Goal: Information Seeking & Learning: Learn about a topic

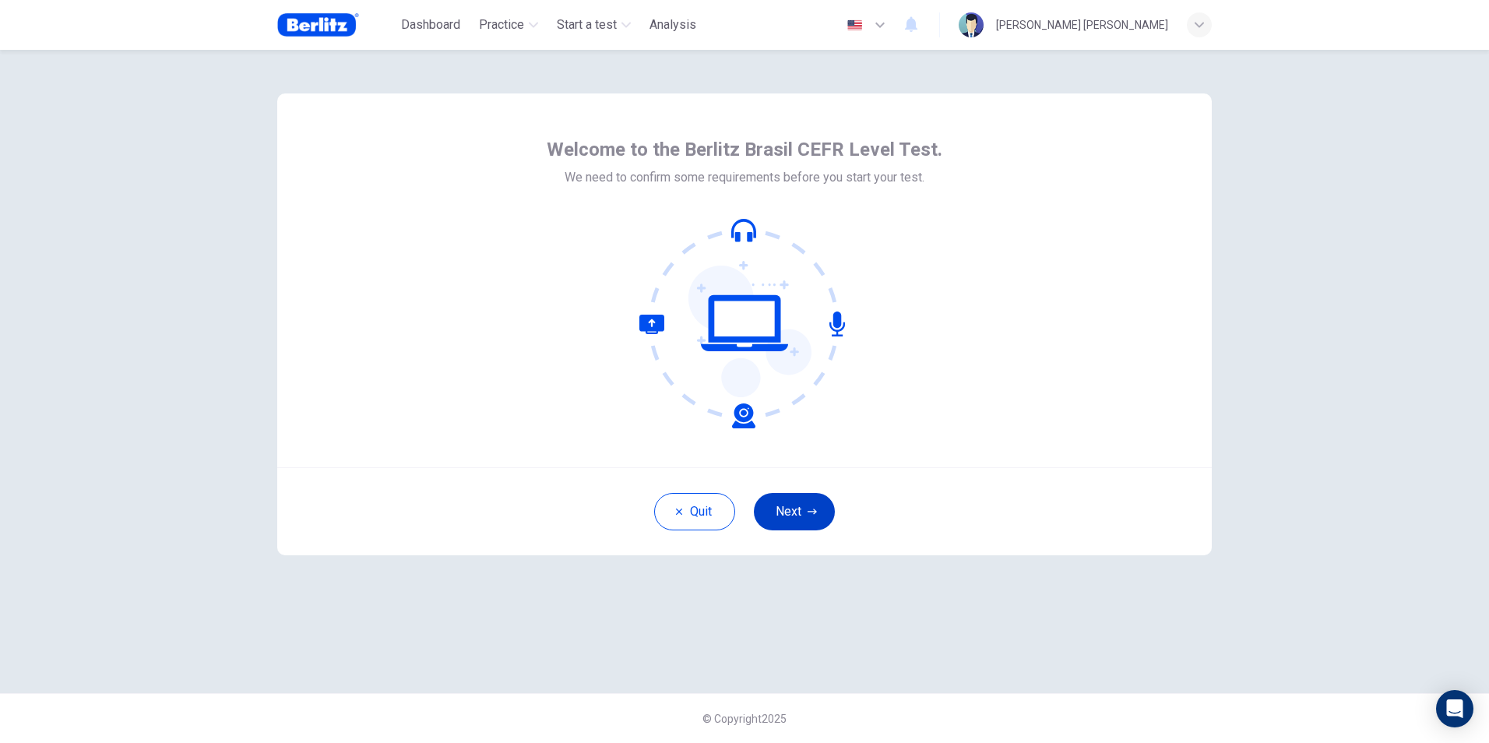
click at [774, 513] on button "Next" at bounding box center [794, 511] width 81 height 37
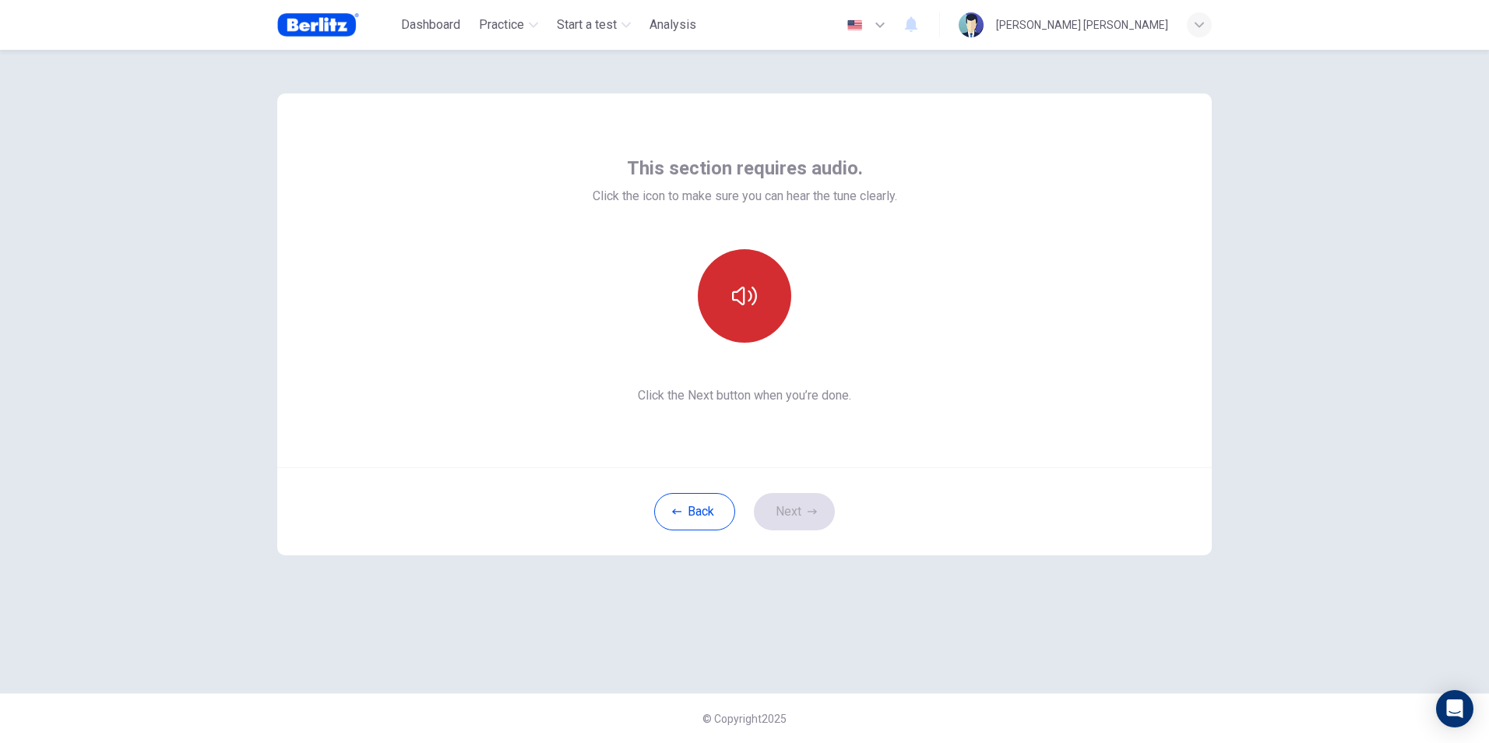
click at [728, 295] on button "button" at bounding box center [744, 295] width 93 height 93
click at [793, 510] on button "Next" at bounding box center [794, 511] width 81 height 37
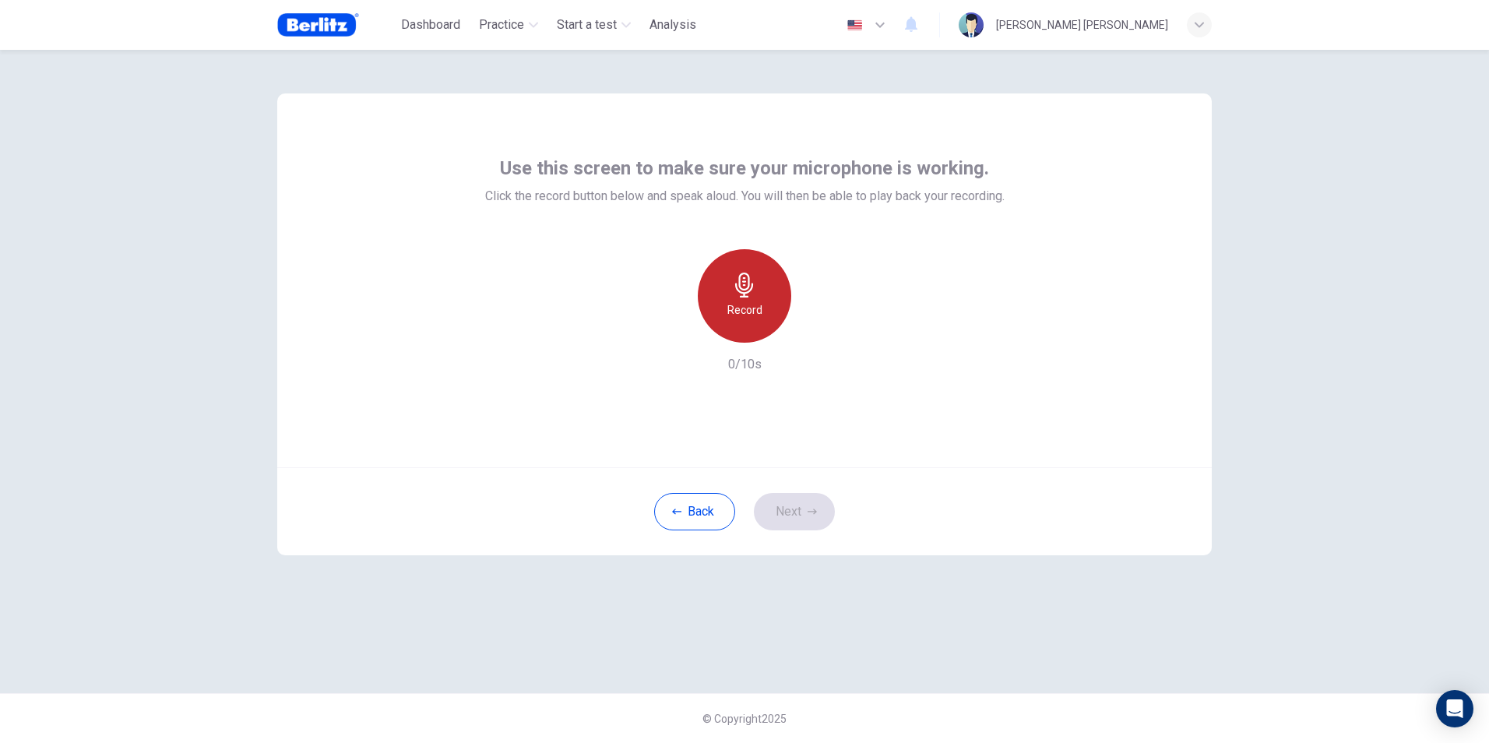
click at [737, 300] on div "Record" at bounding box center [744, 295] width 93 height 93
click at [748, 301] on h6 "Record" at bounding box center [744, 310] width 35 height 19
click at [791, 507] on button "Next" at bounding box center [794, 511] width 81 height 37
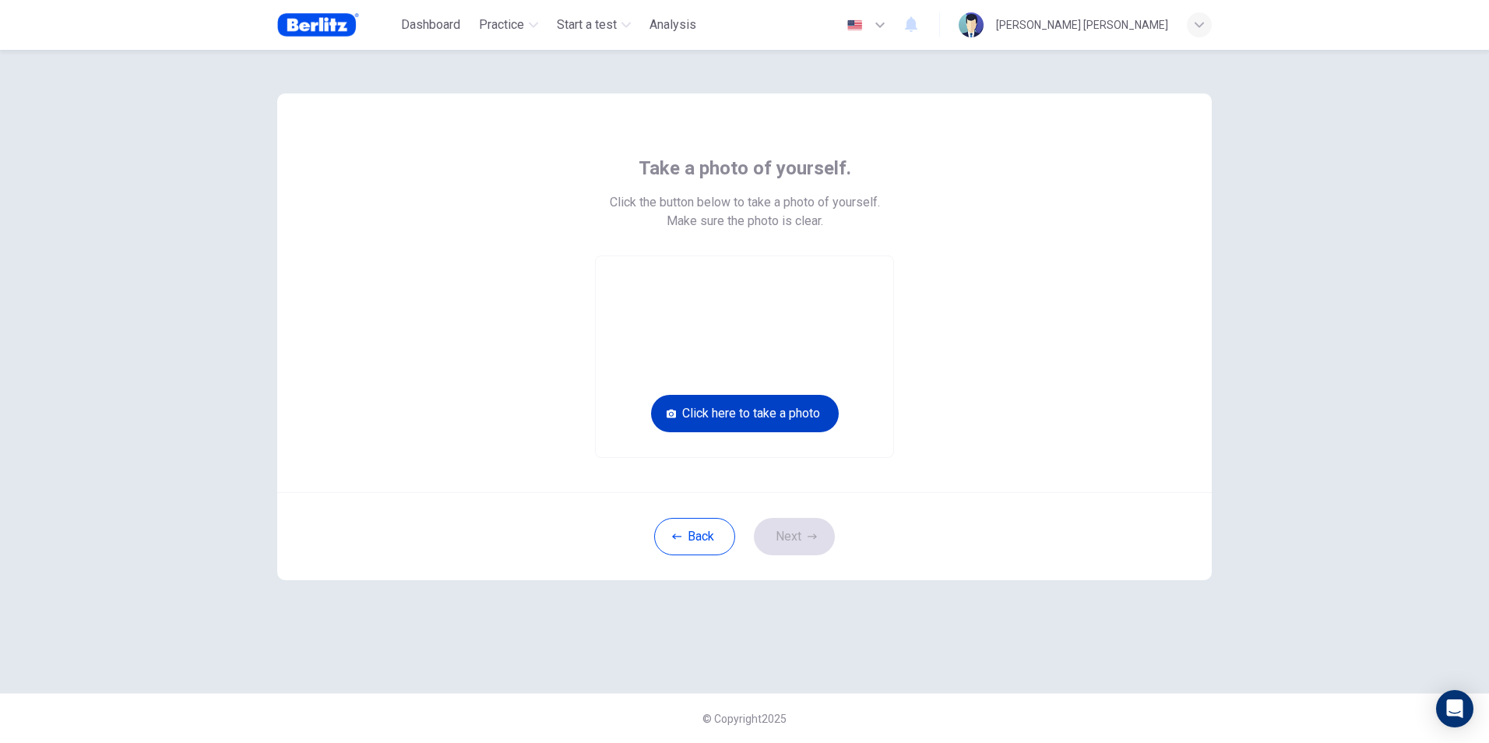
click at [786, 409] on button "Click here to take a photo" at bounding box center [745, 413] width 188 height 37
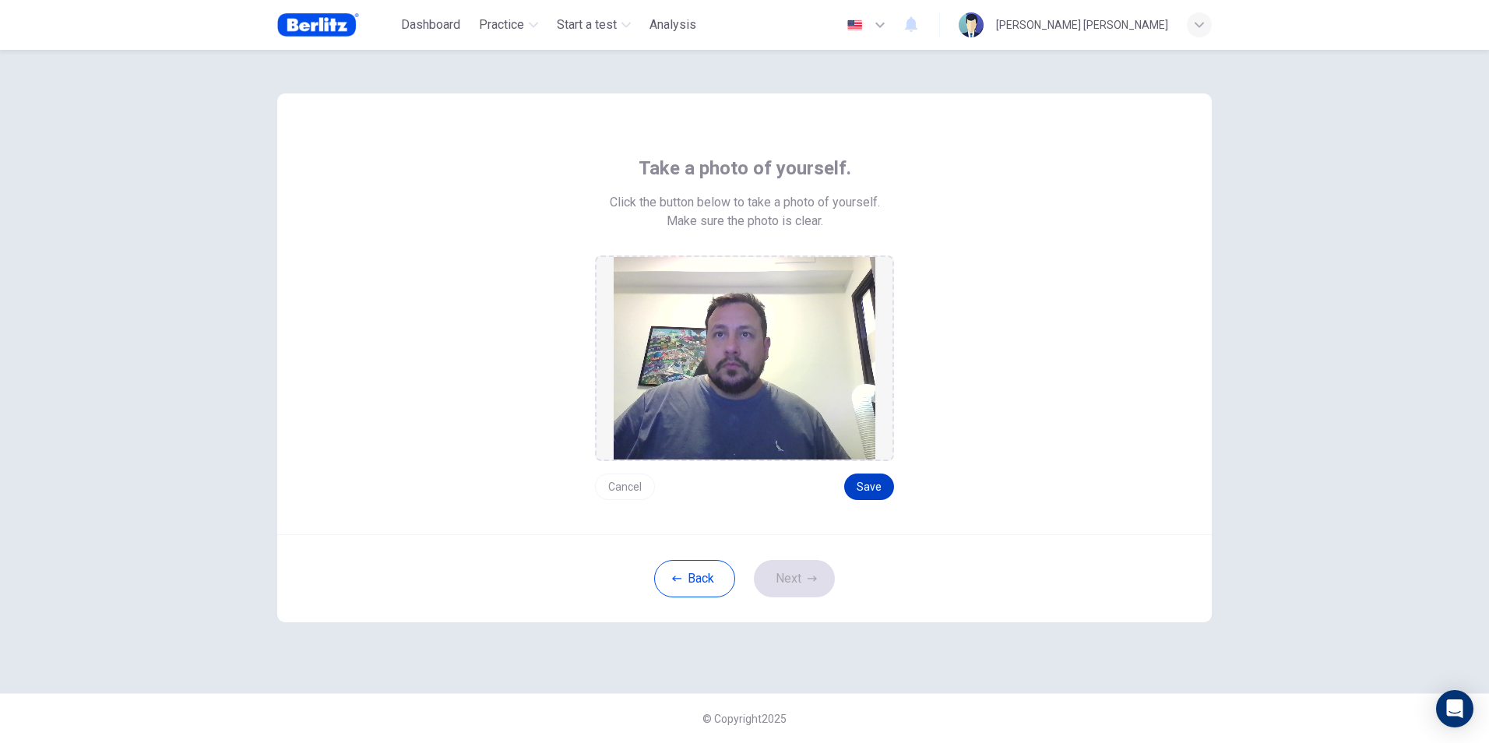
click at [874, 491] on button "Save" at bounding box center [869, 486] width 50 height 26
click at [778, 586] on button "Next" at bounding box center [794, 578] width 81 height 37
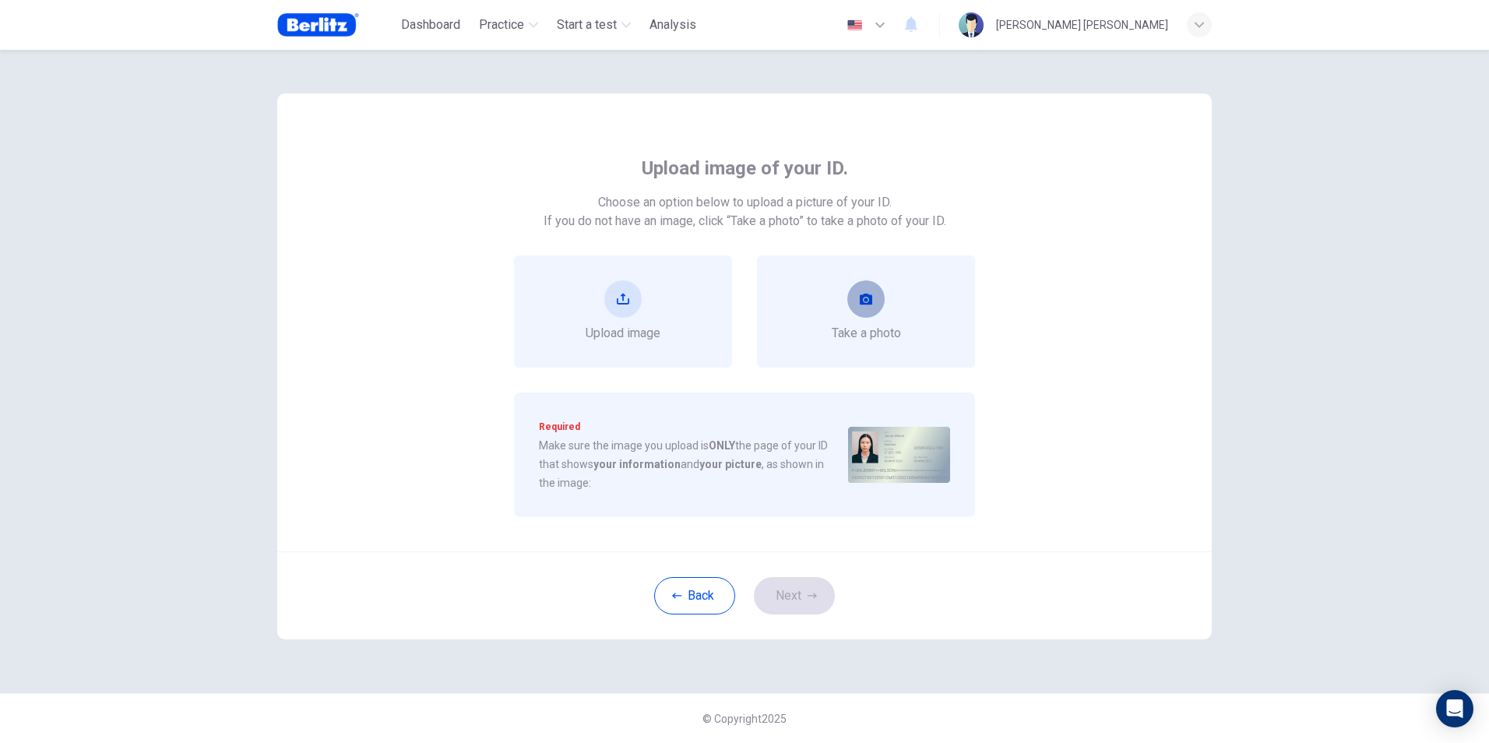
click at [860, 304] on icon "take photo" at bounding box center [866, 299] width 12 height 12
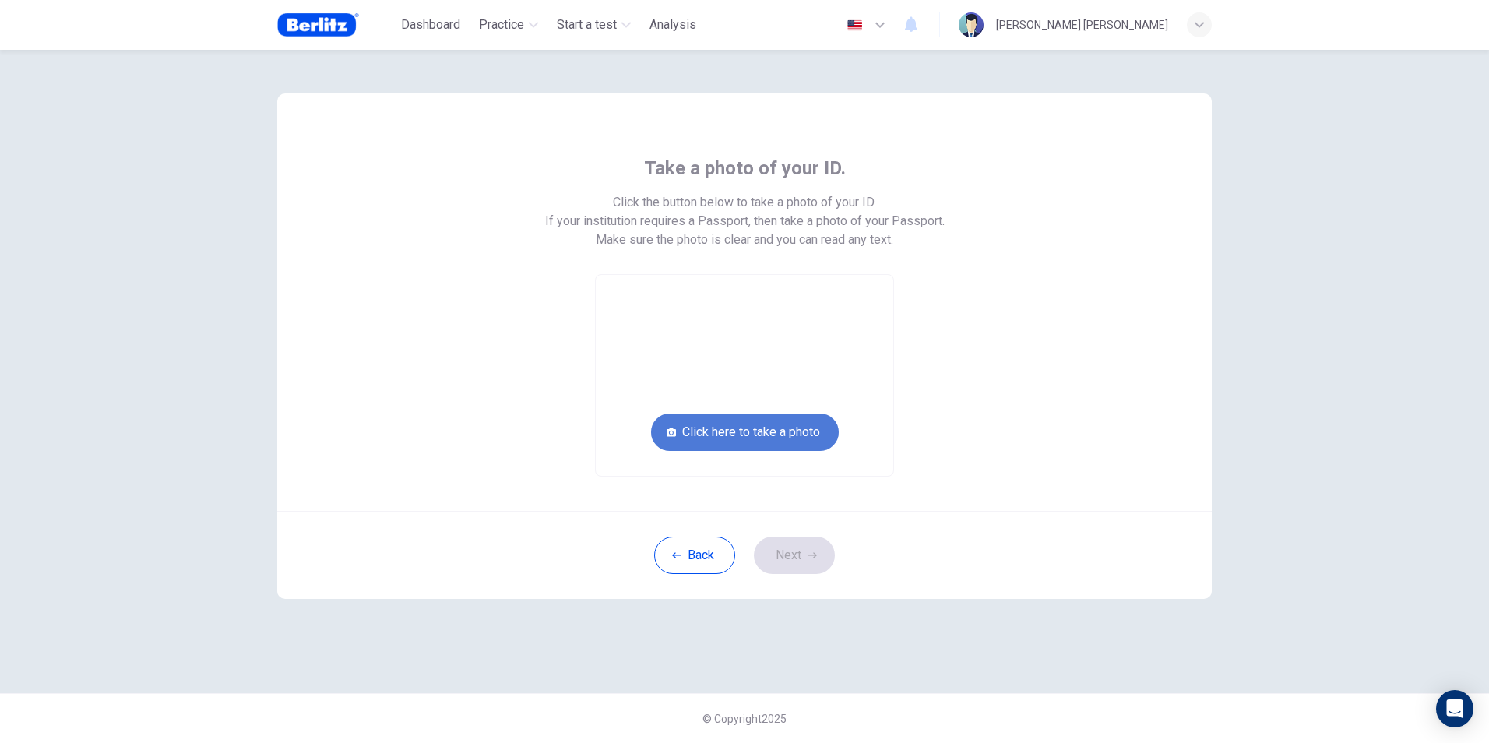
click at [772, 431] on button "Click here to take a photo" at bounding box center [745, 431] width 188 height 37
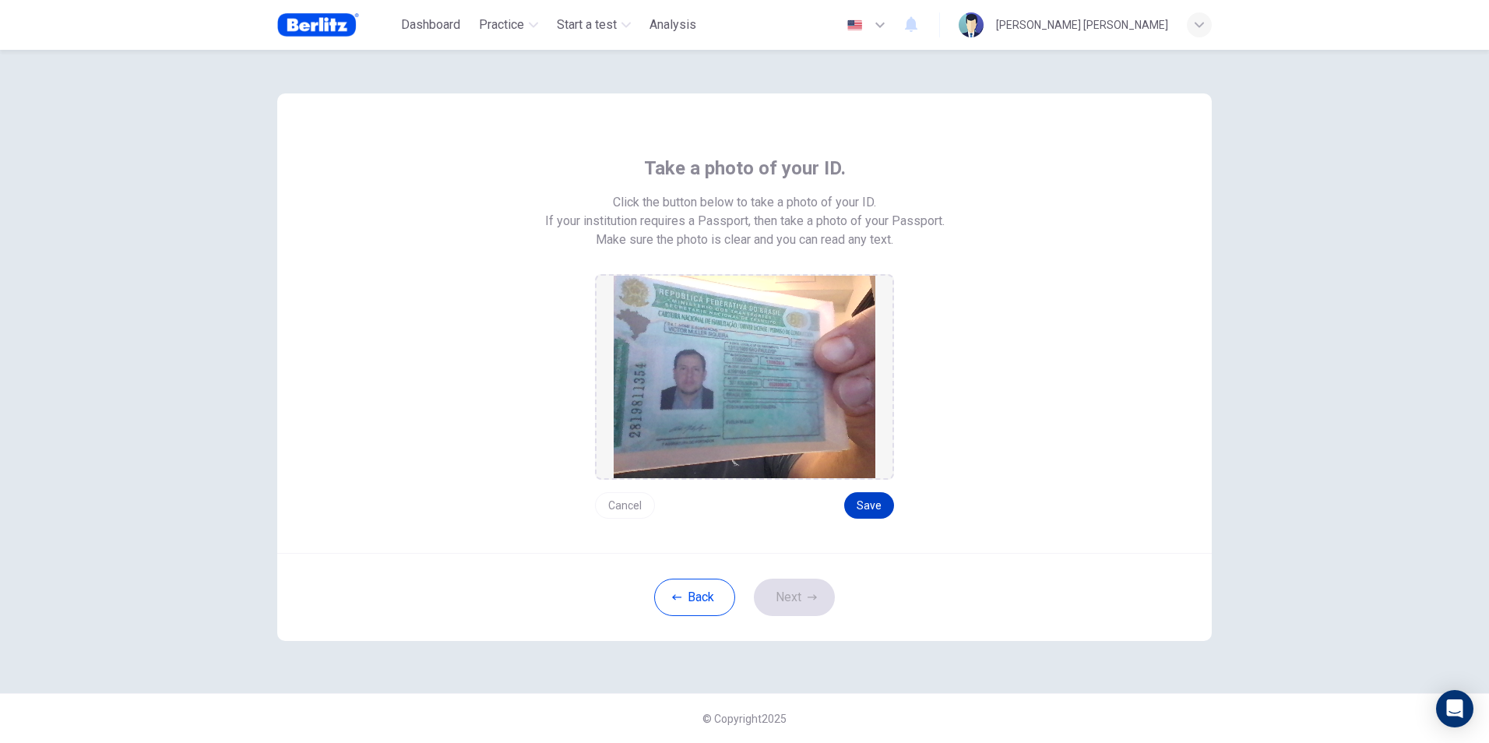
click at [871, 504] on button "Save" at bounding box center [869, 505] width 50 height 26
click at [818, 607] on button "Next" at bounding box center [794, 597] width 81 height 37
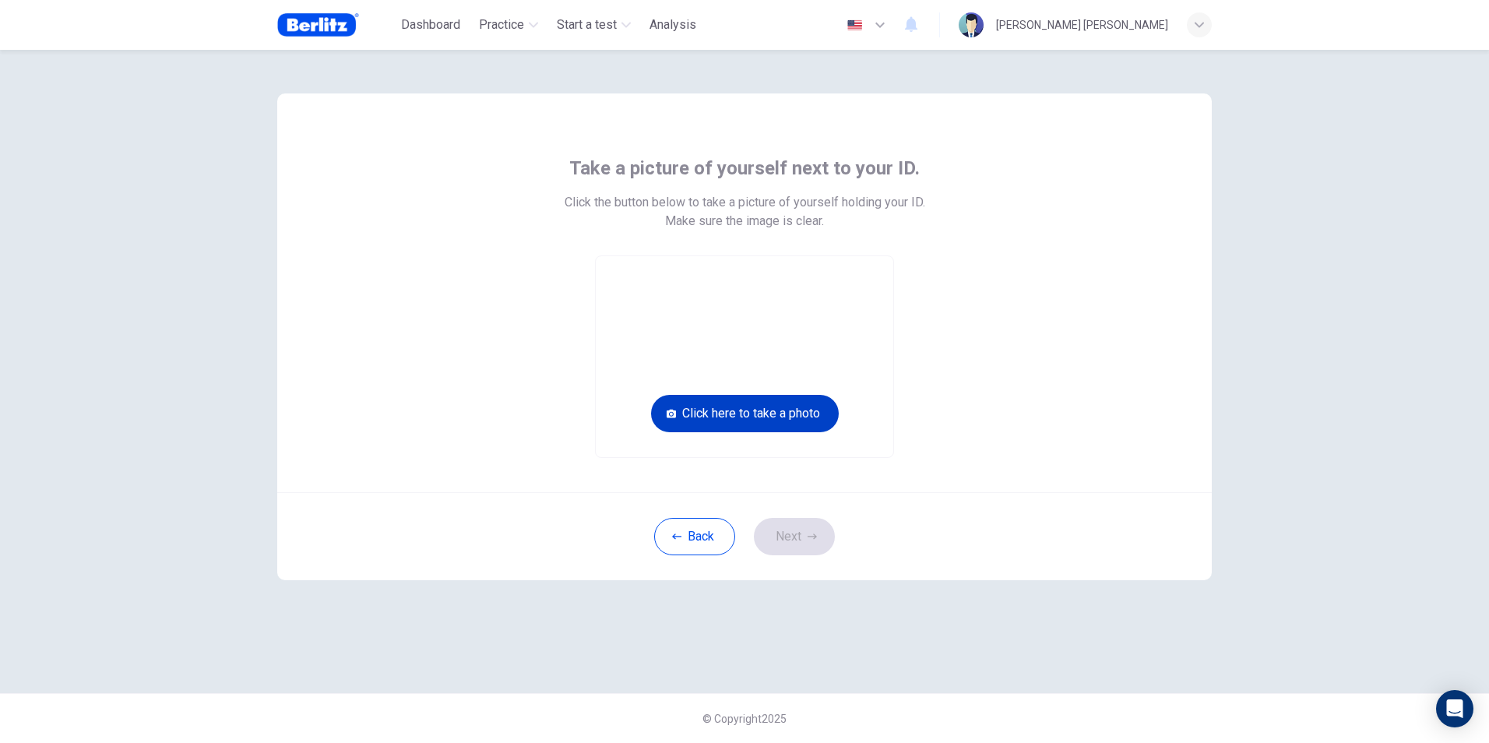
click at [769, 418] on button "Click here to take a photo" at bounding box center [745, 413] width 188 height 37
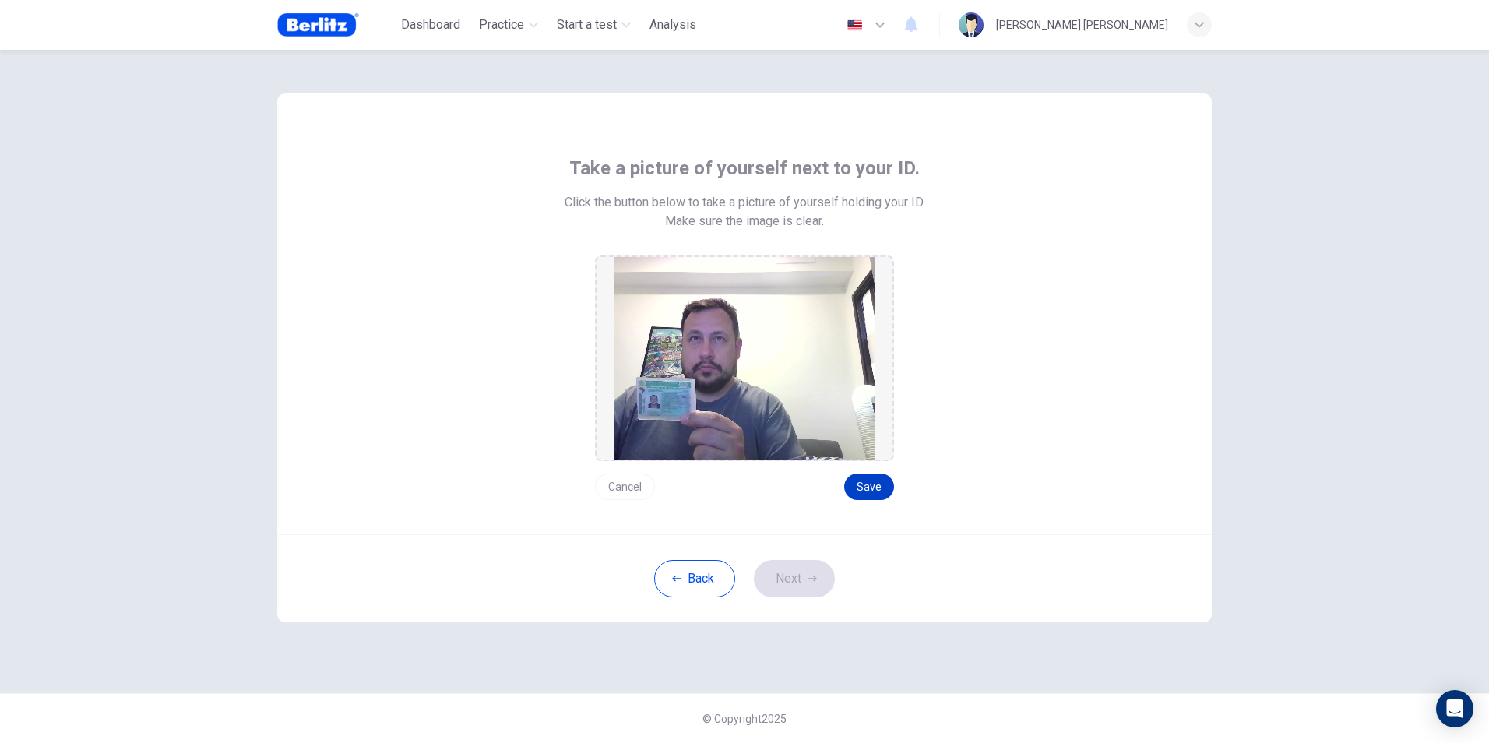
click at [885, 486] on button "Save" at bounding box center [869, 486] width 50 height 26
click at [828, 582] on button "Next" at bounding box center [794, 578] width 81 height 37
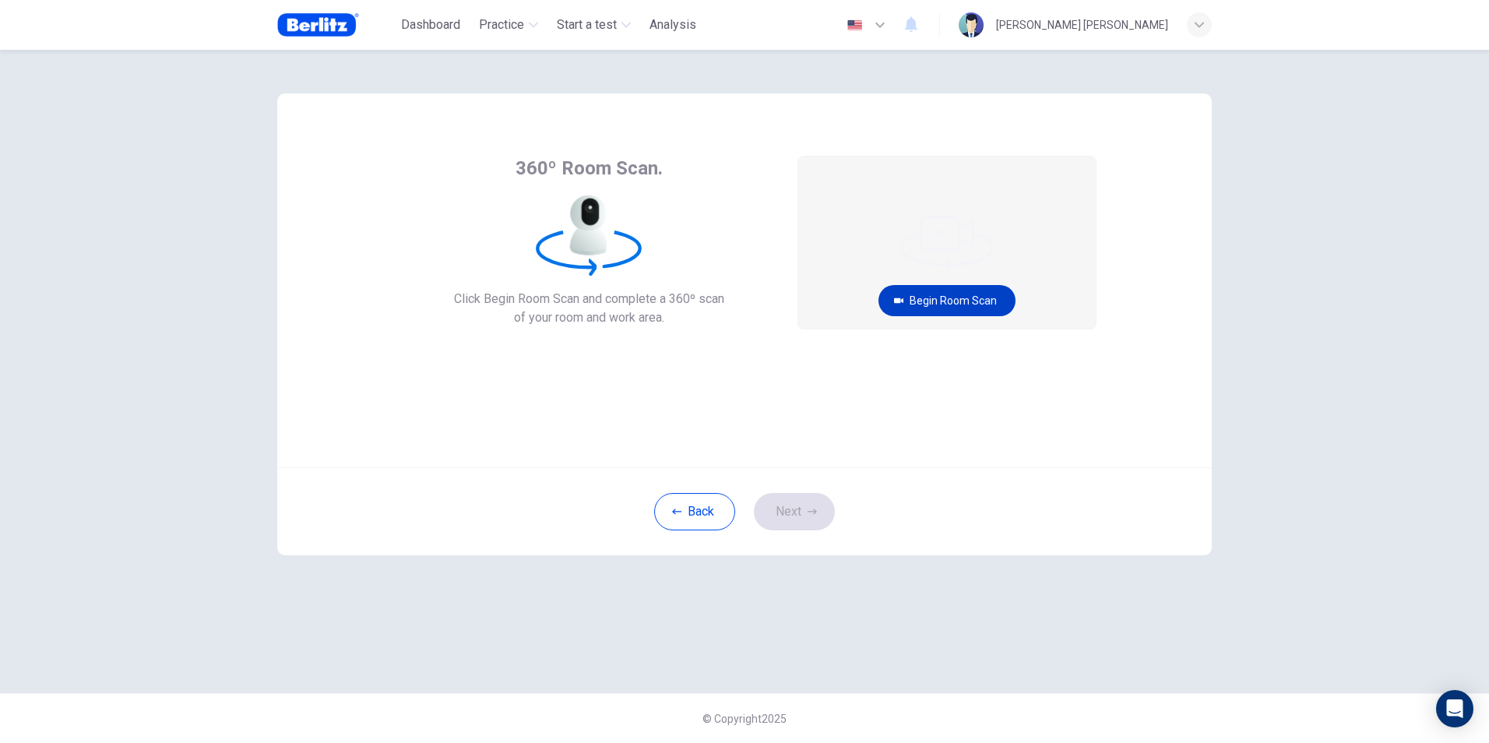
click at [945, 311] on button "Begin Room Scan" at bounding box center [946, 300] width 137 height 31
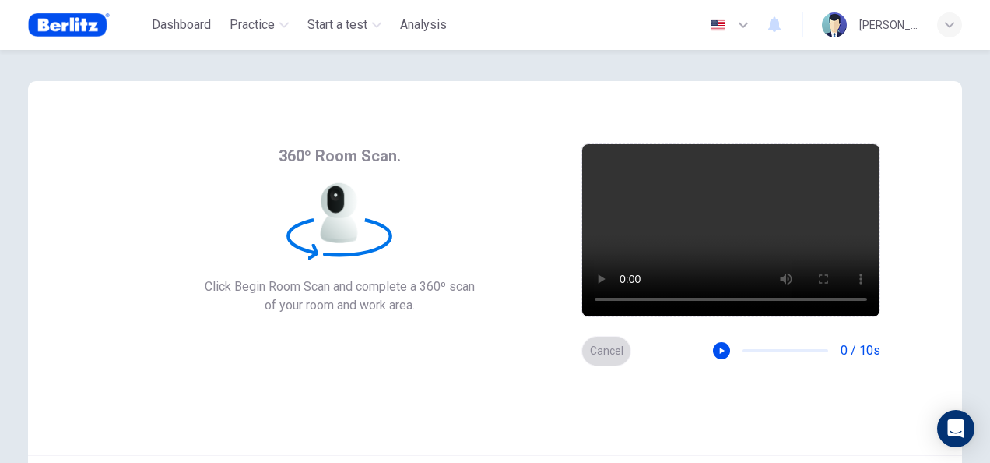
click at [611, 350] on button "Cancel" at bounding box center [607, 351] width 50 height 30
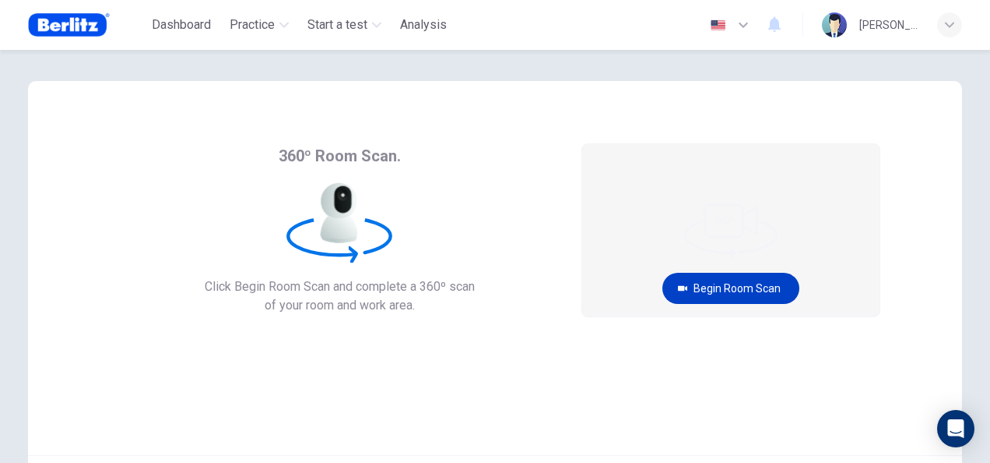
click at [709, 284] on button "Begin Room Scan" at bounding box center [731, 288] width 137 height 31
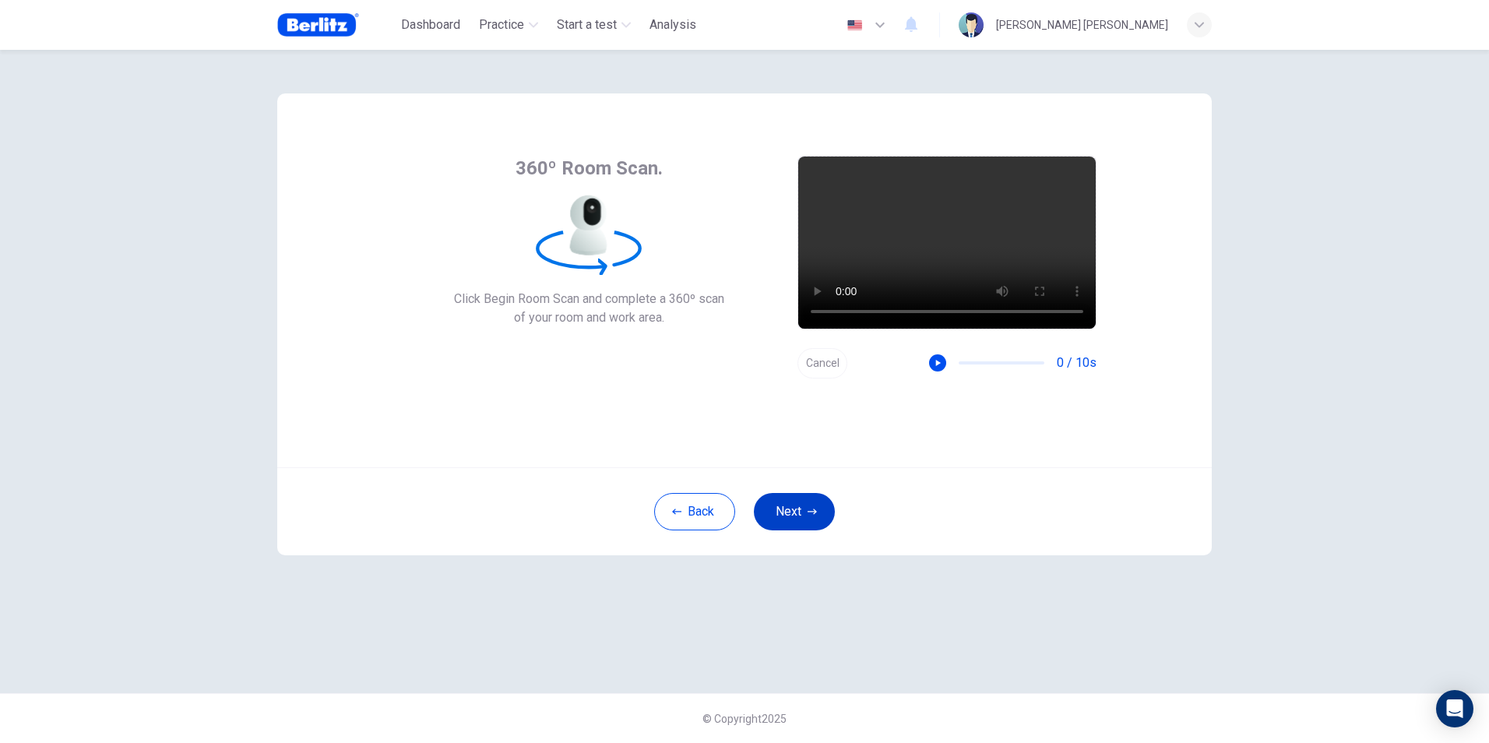
click at [769, 518] on button "Next" at bounding box center [794, 511] width 81 height 37
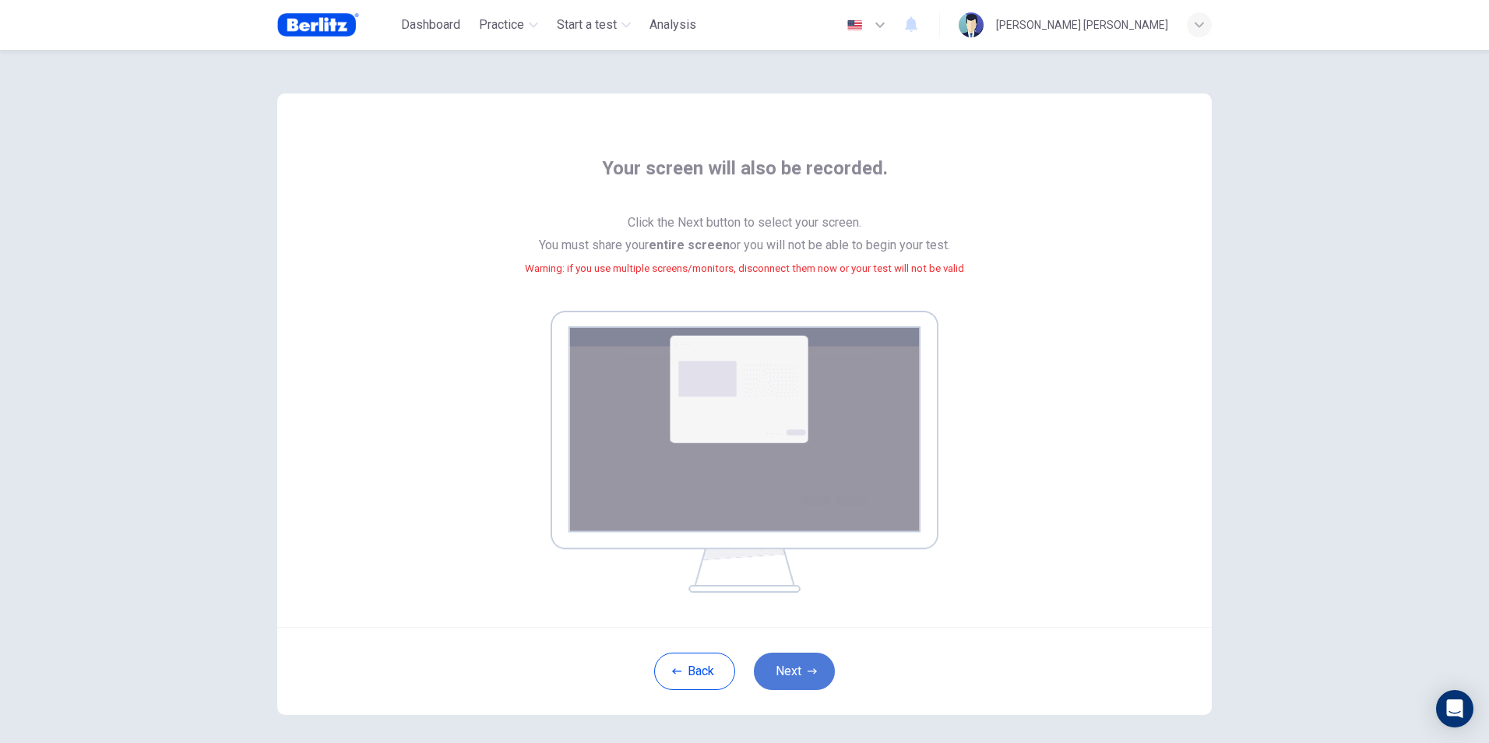
click at [807, 662] on button "Next" at bounding box center [794, 671] width 81 height 37
click at [844, 391] on img at bounding box center [745, 452] width 388 height 282
click at [705, 273] on small "Warning: if you use multiple screens/monitors, disconnect them now or your test…" at bounding box center [744, 268] width 439 height 12
click at [701, 438] on img at bounding box center [745, 452] width 388 height 282
click at [722, 325] on img at bounding box center [745, 452] width 388 height 282
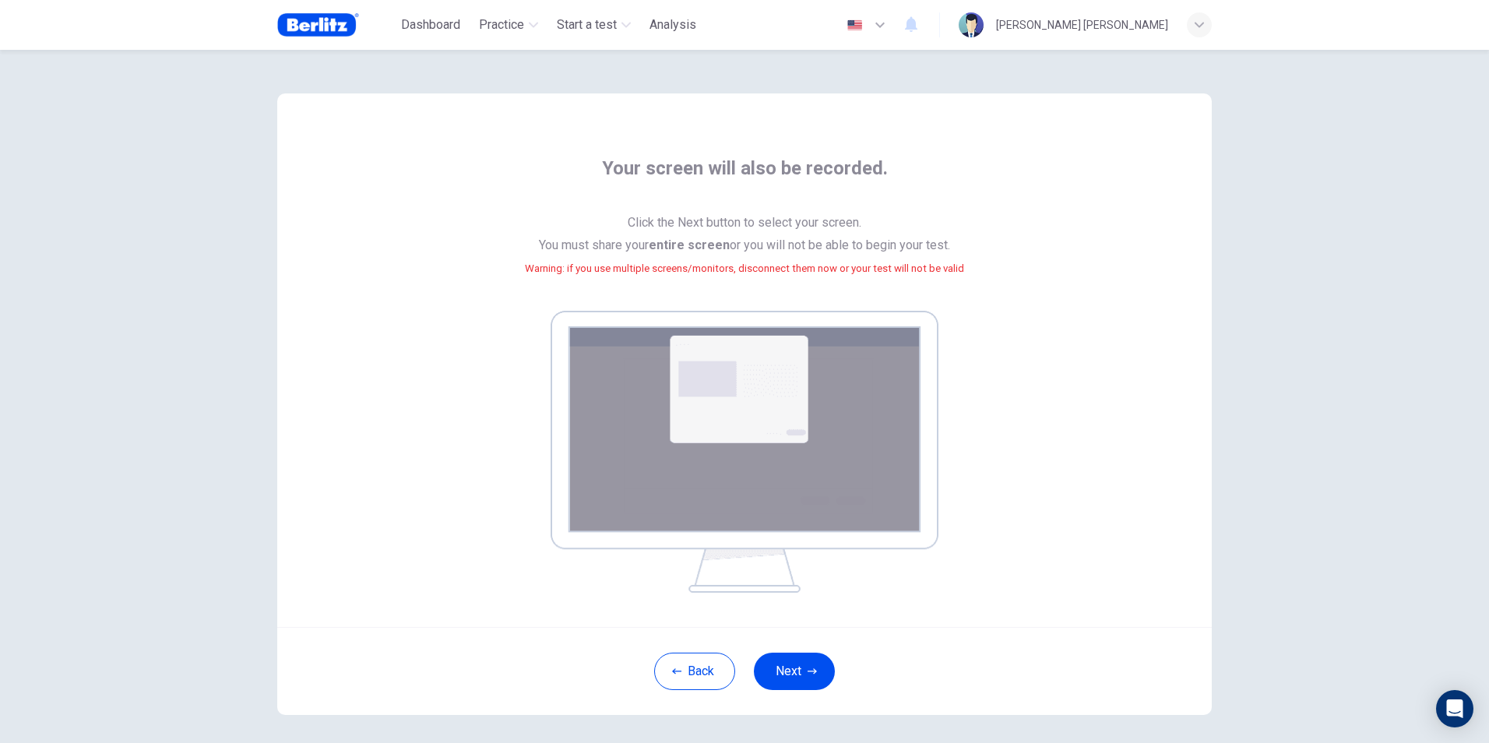
click at [758, 227] on span "Click the Next button to select your screen. You must share your entire screen …" at bounding box center [744, 255] width 439 height 86
click at [759, 262] on small "Warning: if you use multiple screens/monitors, disconnect them now or your test…" at bounding box center [744, 268] width 439 height 12
click at [705, 672] on button "Back" at bounding box center [694, 671] width 81 height 37
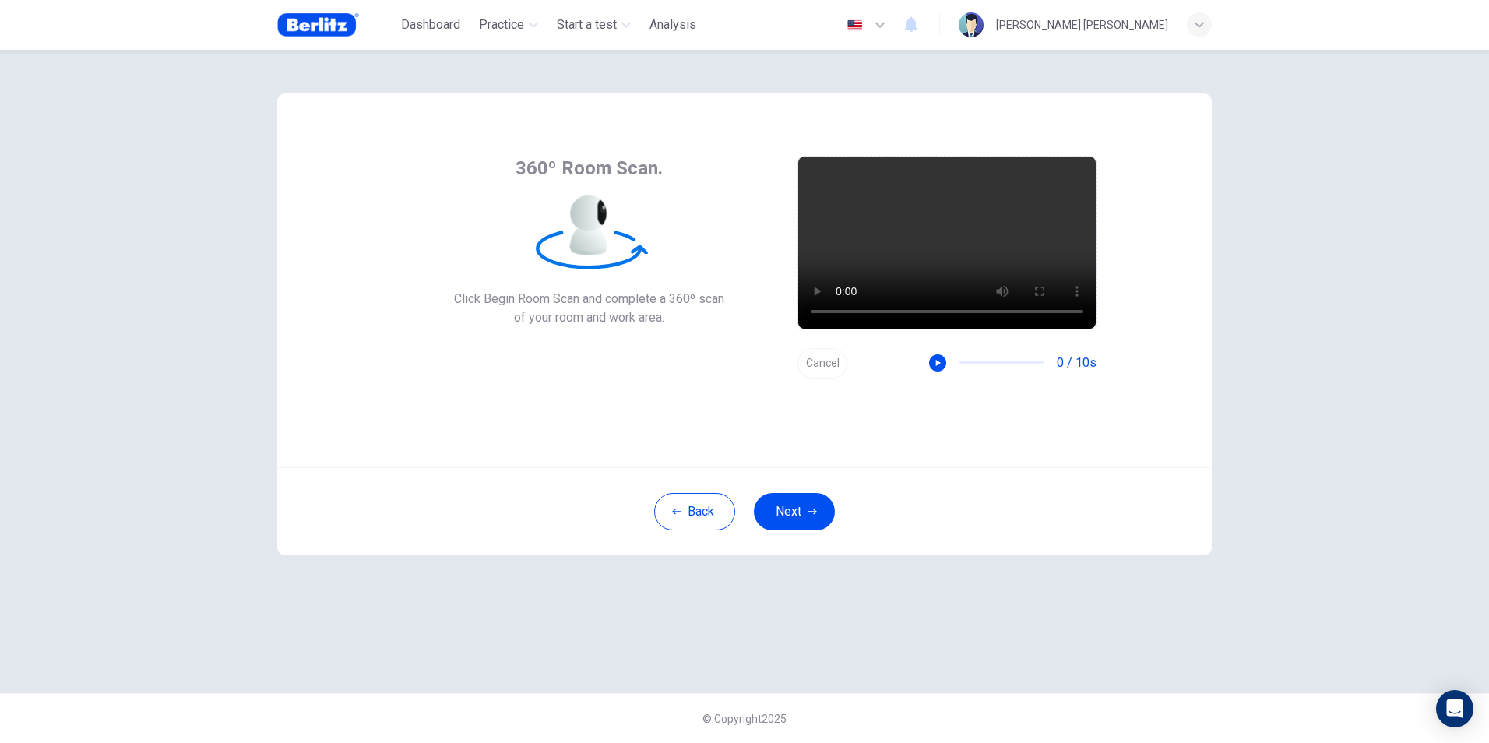
click at [803, 484] on div "Back Next" at bounding box center [744, 511] width 934 height 88
click at [803, 496] on button "Next" at bounding box center [794, 511] width 81 height 37
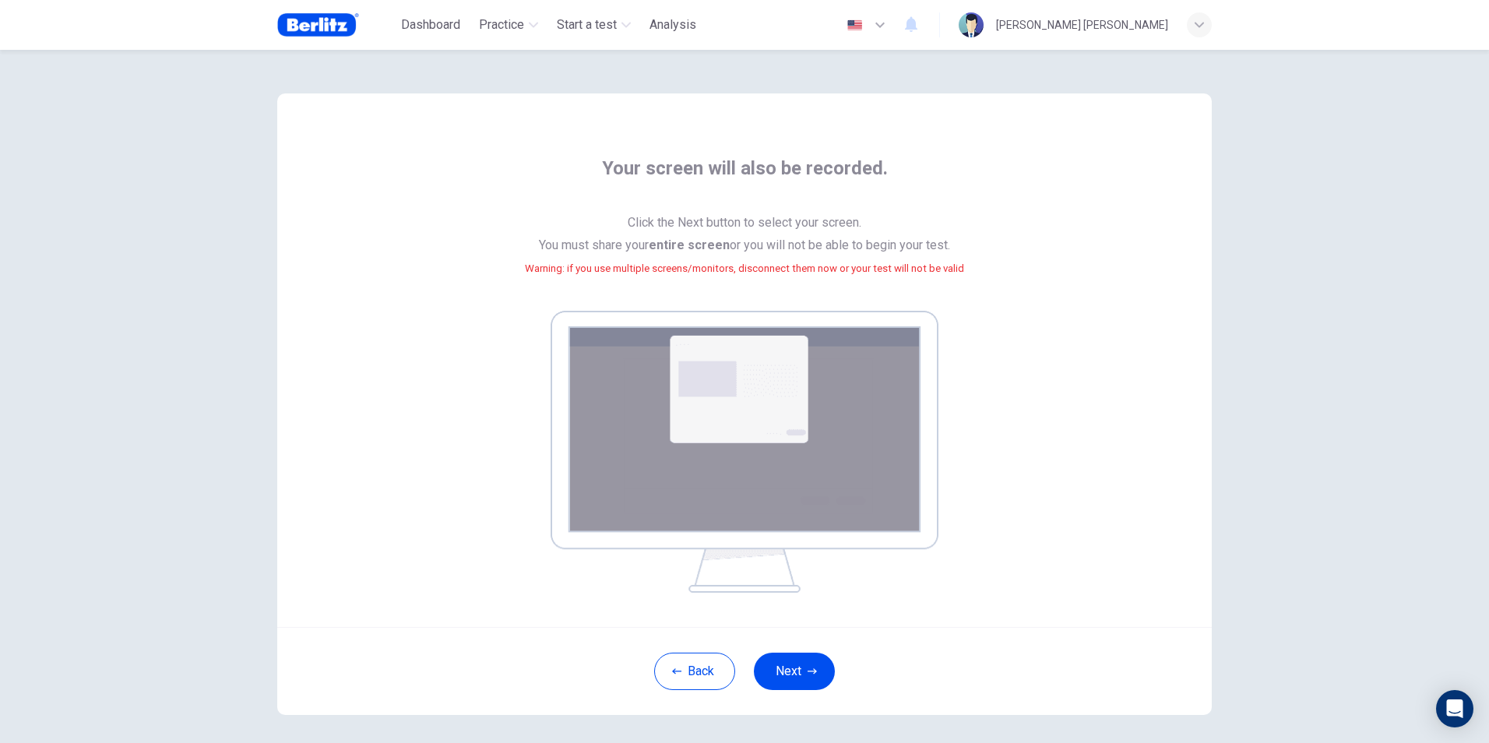
click at [740, 338] on img at bounding box center [745, 452] width 388 height 282
click at [740, 265] on small "Warning: if you use multiple screens/monitors, disconnect them now or your test…" at bounding box center [744, 268] width 439 height 12
click at [761, 666] on button "Next" at bounding box center [794, 671] width 81 height 37
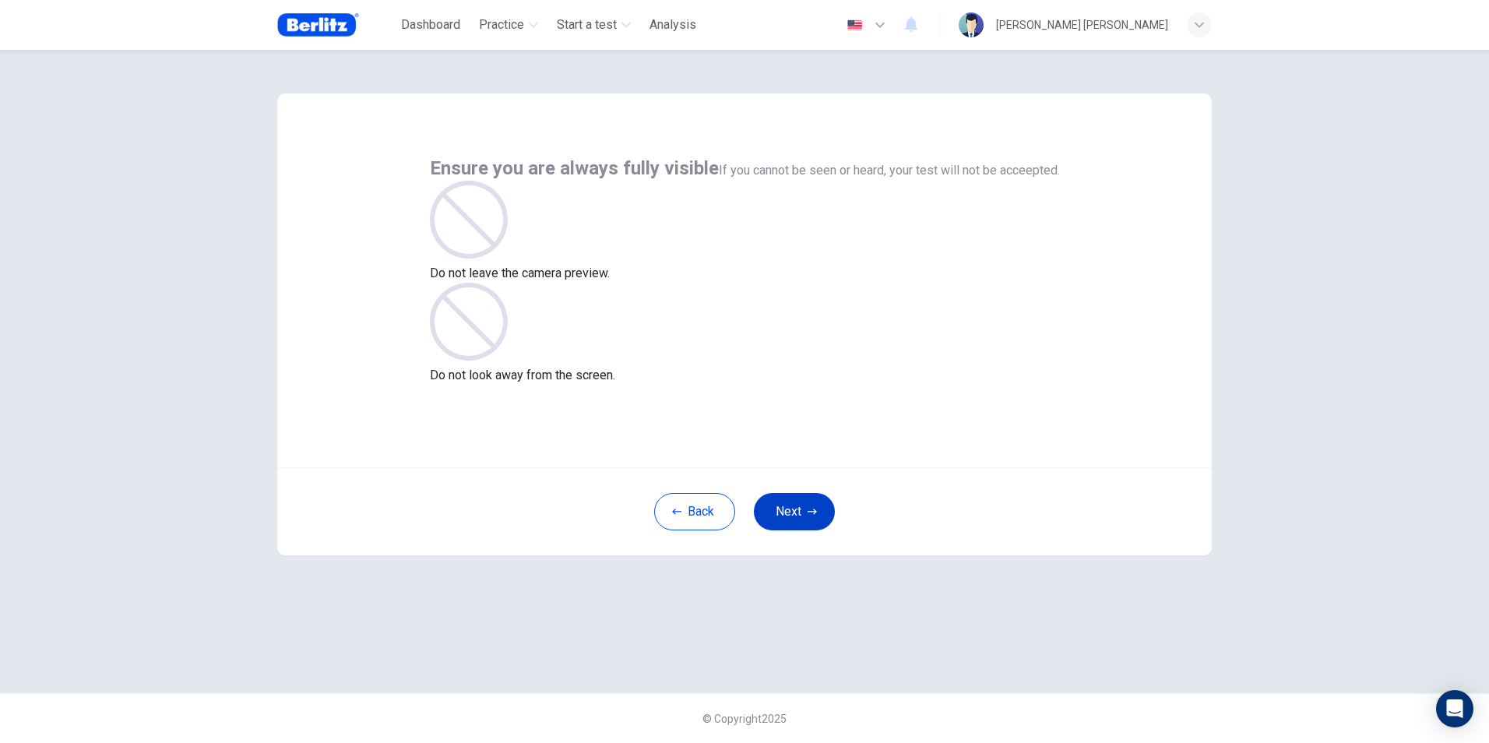
click at [808, 508] on icon "button" at bounding box center [811, 511] width 9 height 9
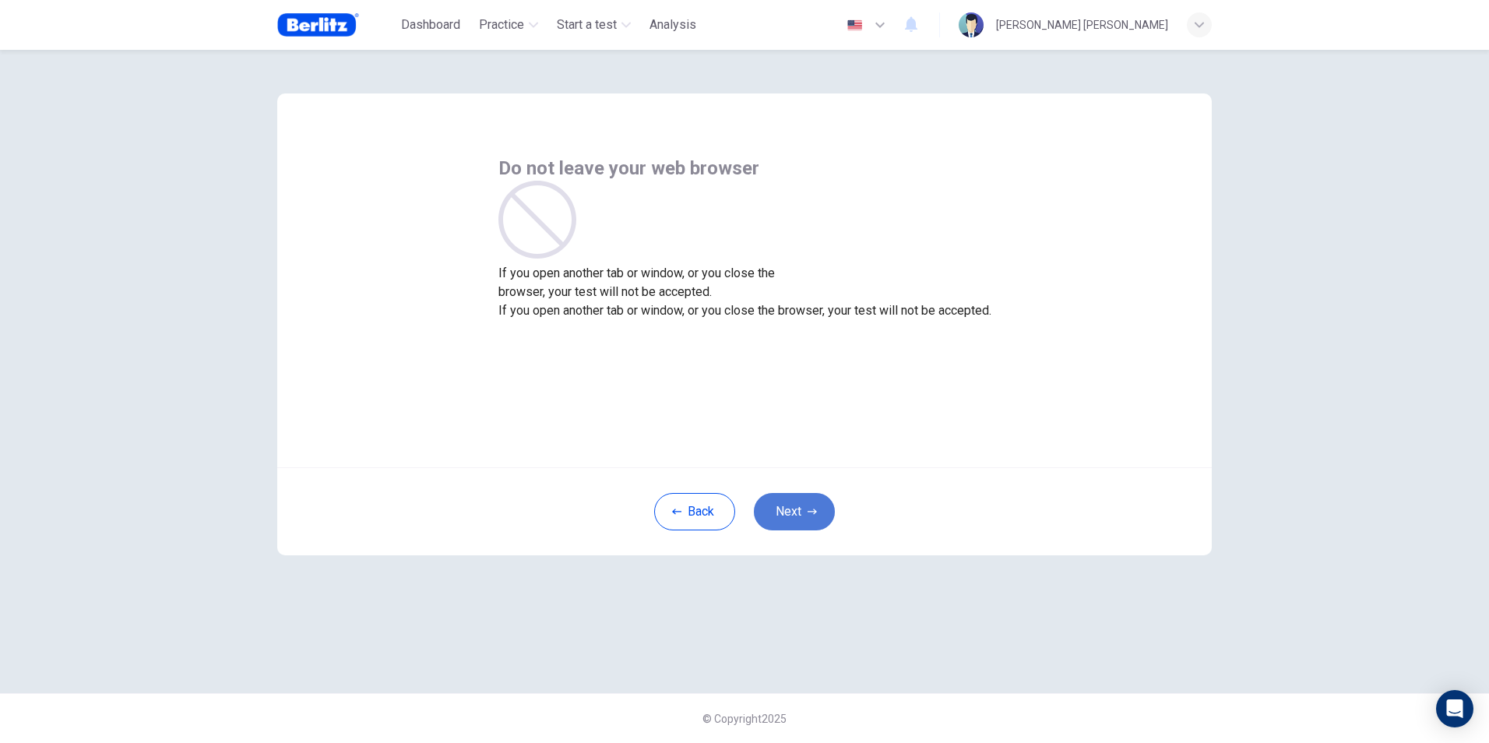
click at [794, 515] on button "Next" at bounding box center [794, 511] width 81 height 37
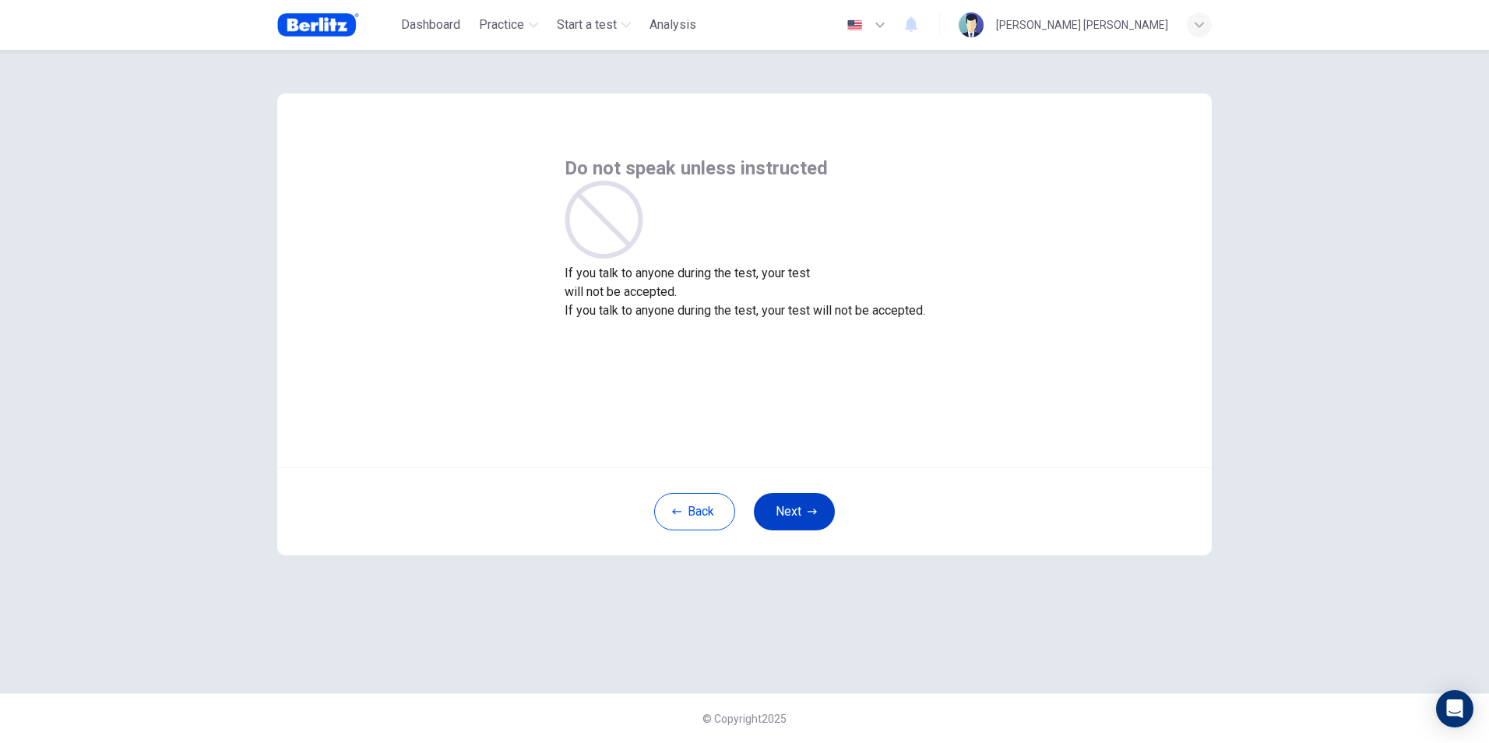
click at [794, 515] on button "Next" at bounding box center [794, 511] width 81 height 37
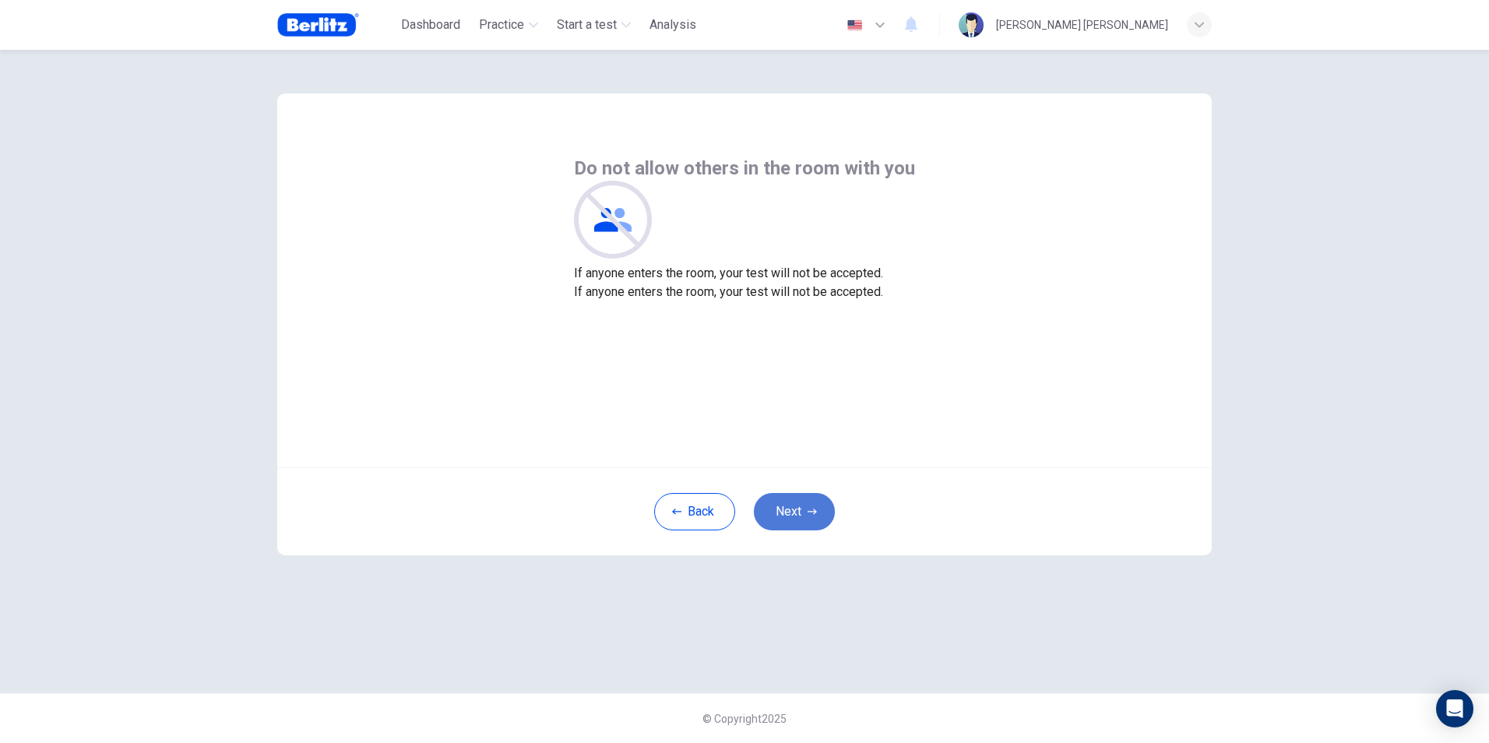
click at [794, 515] on button "Next" at bounding box center [794, 511] width 81 height 37
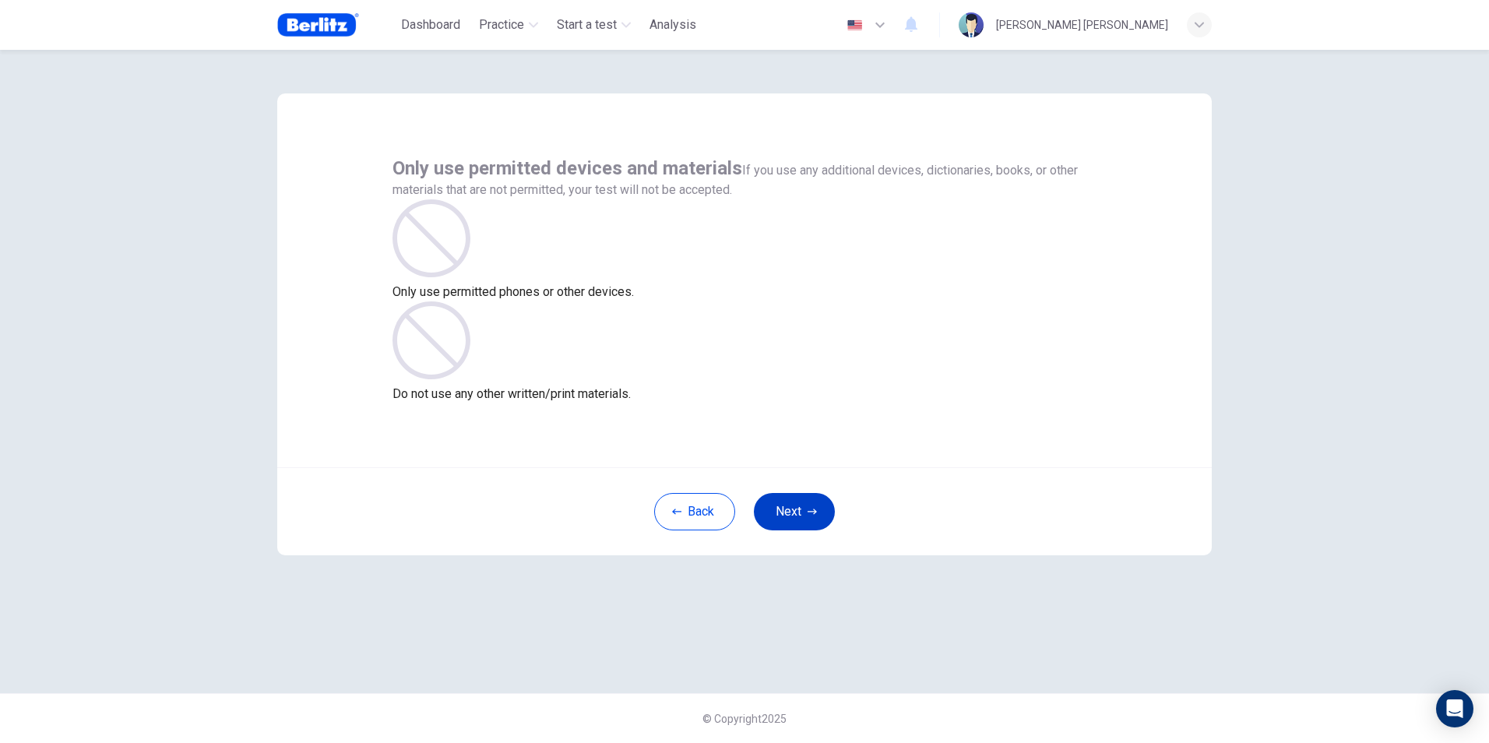
click at [794, 515] on button "Next" at bounding box center [794, 511] width 81 height 37
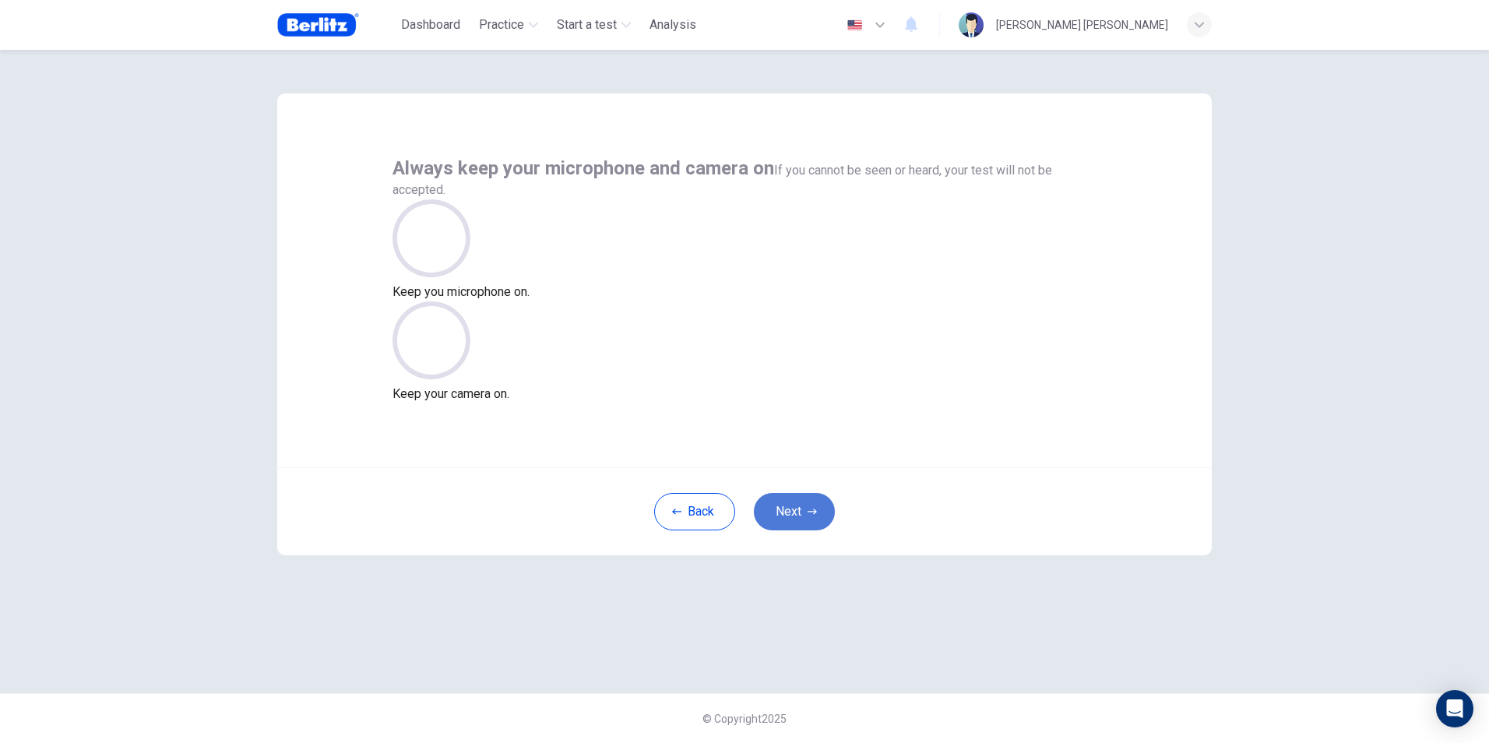
click at [794, 515] on button "Next" at bounding box center [794, 511] width 81 height 37
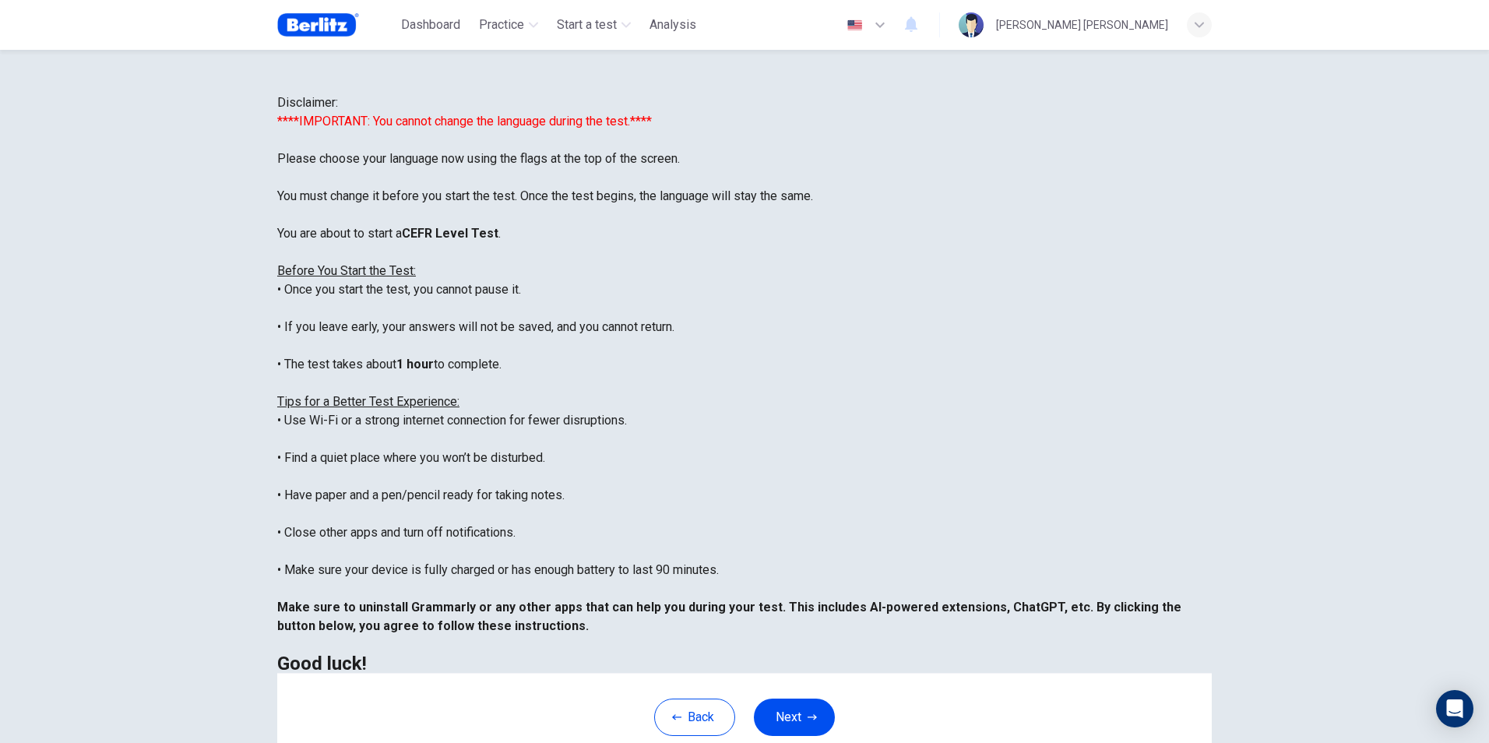
scroll to position [149, 0]
click at [783, 723] on button "Next" at bounding box center [794, 716] width 81 height 37
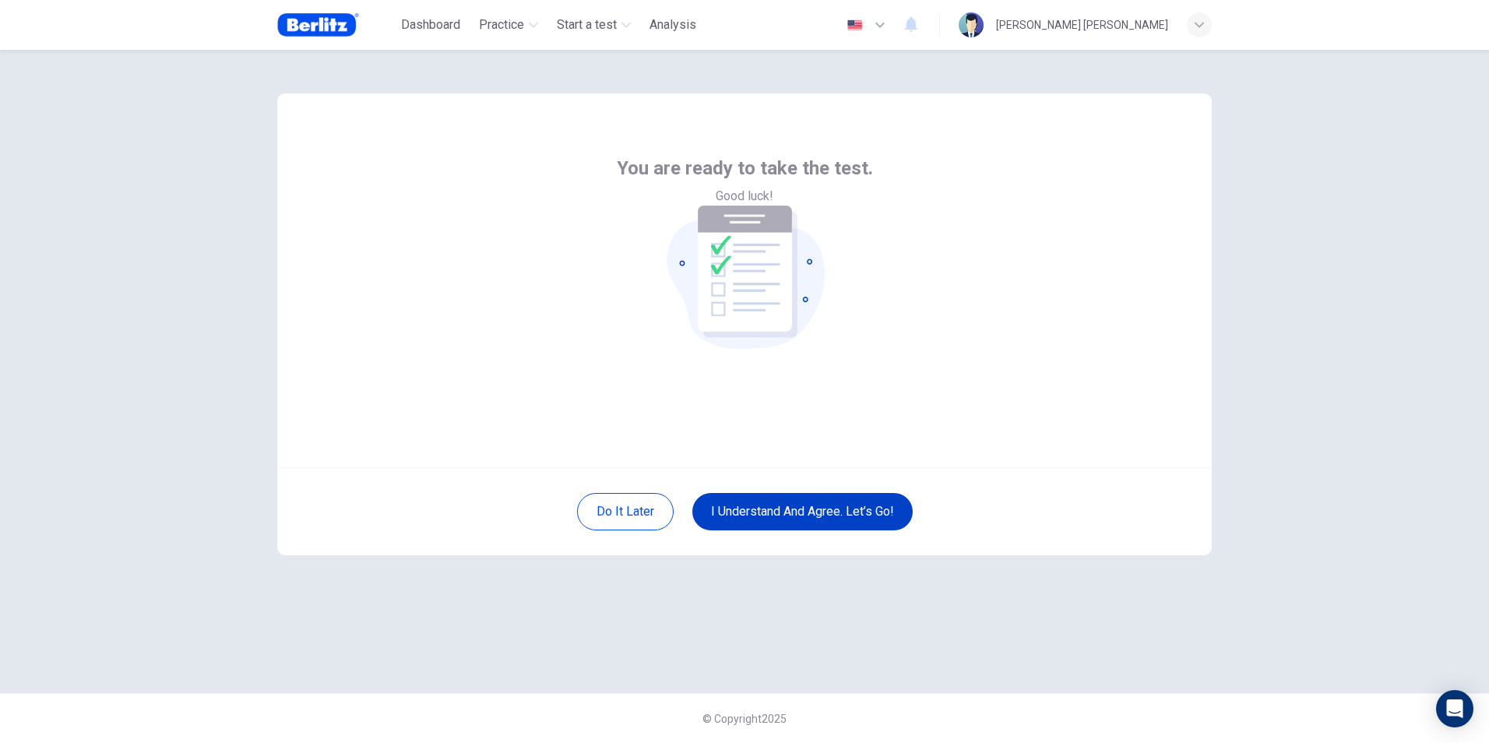
click at [789, 507] on button "I understand and agree. Let’s go!" at bounding box center [802, 511] width 220 height 37
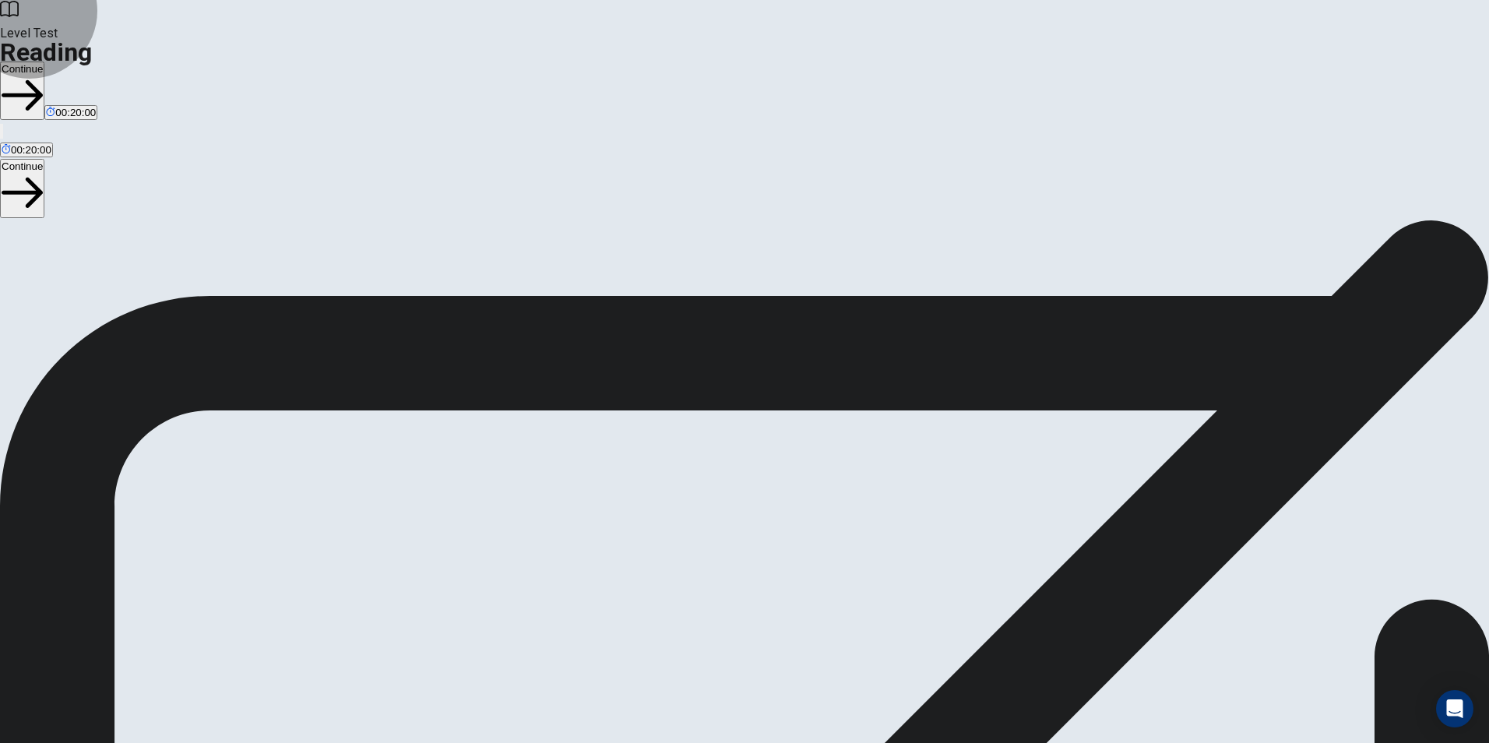
click at [44, 62] on button "Continue" at bounding box center [22, 91] width 44 height 58
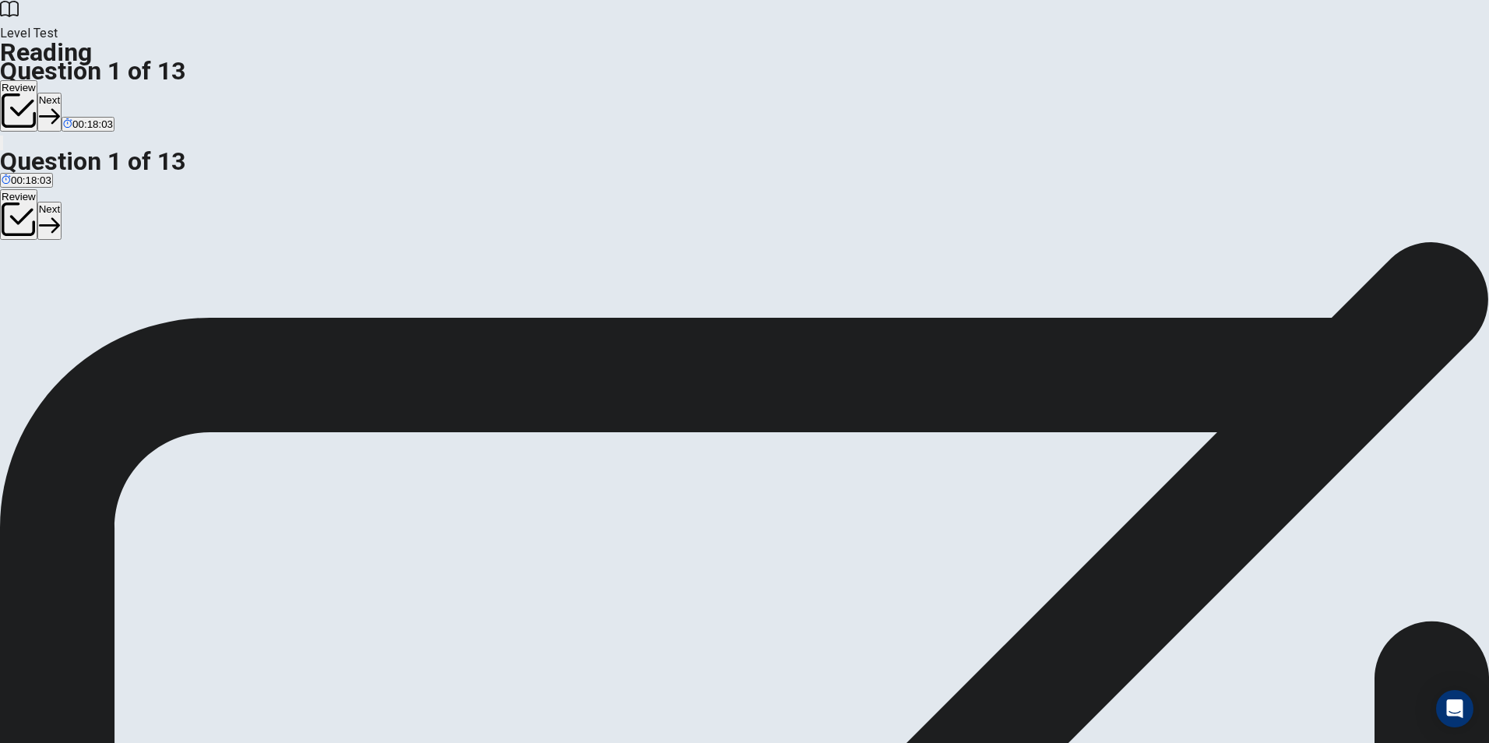
scroll to position [364, 0]
click at [62, 93] on button "Next" at bounding box center [49, 112] width 24 height 38
click at [86, 106] on icon "button" at bounding box center [75, 116] width 21 height 21
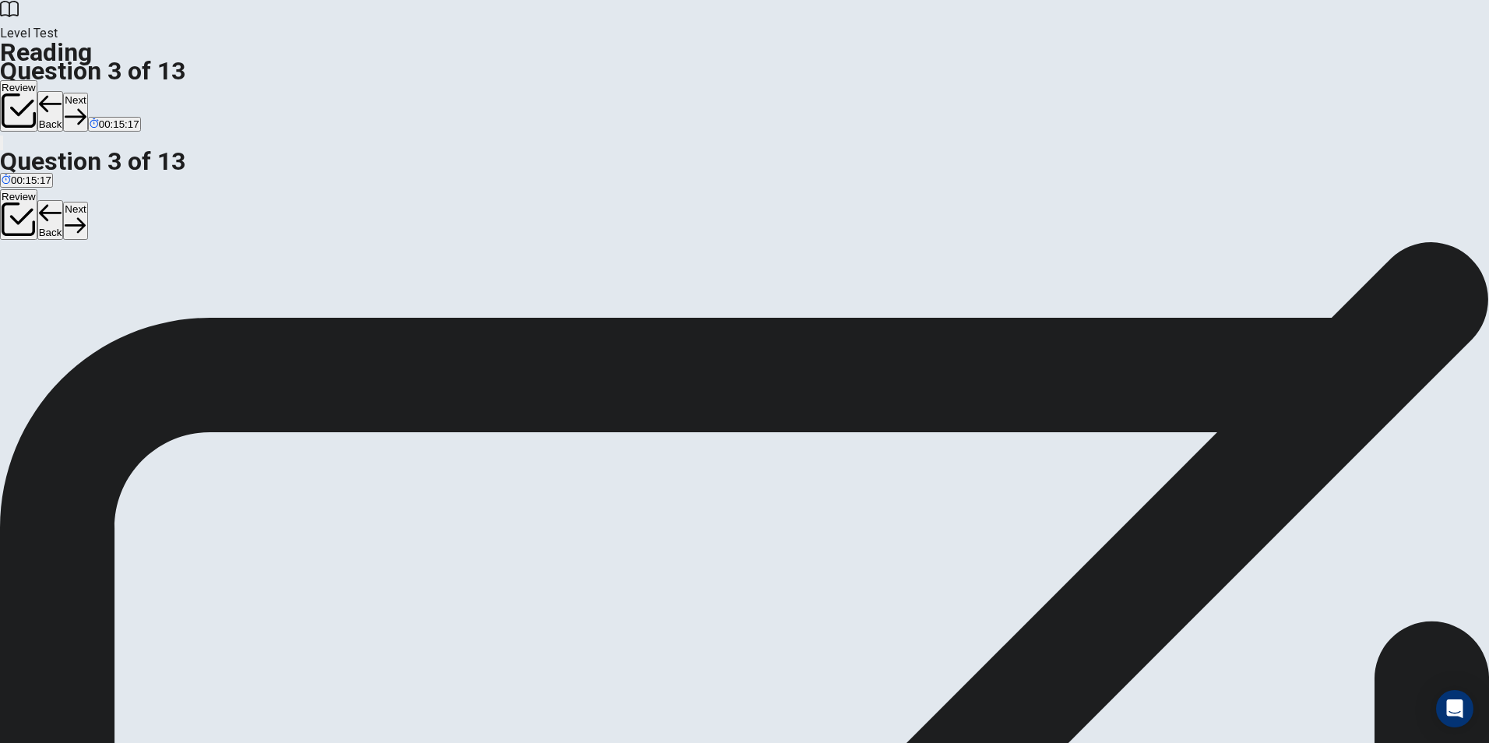
click at [87, 93] on button "Next" at bounding box center [75, 112] width 24 height 38
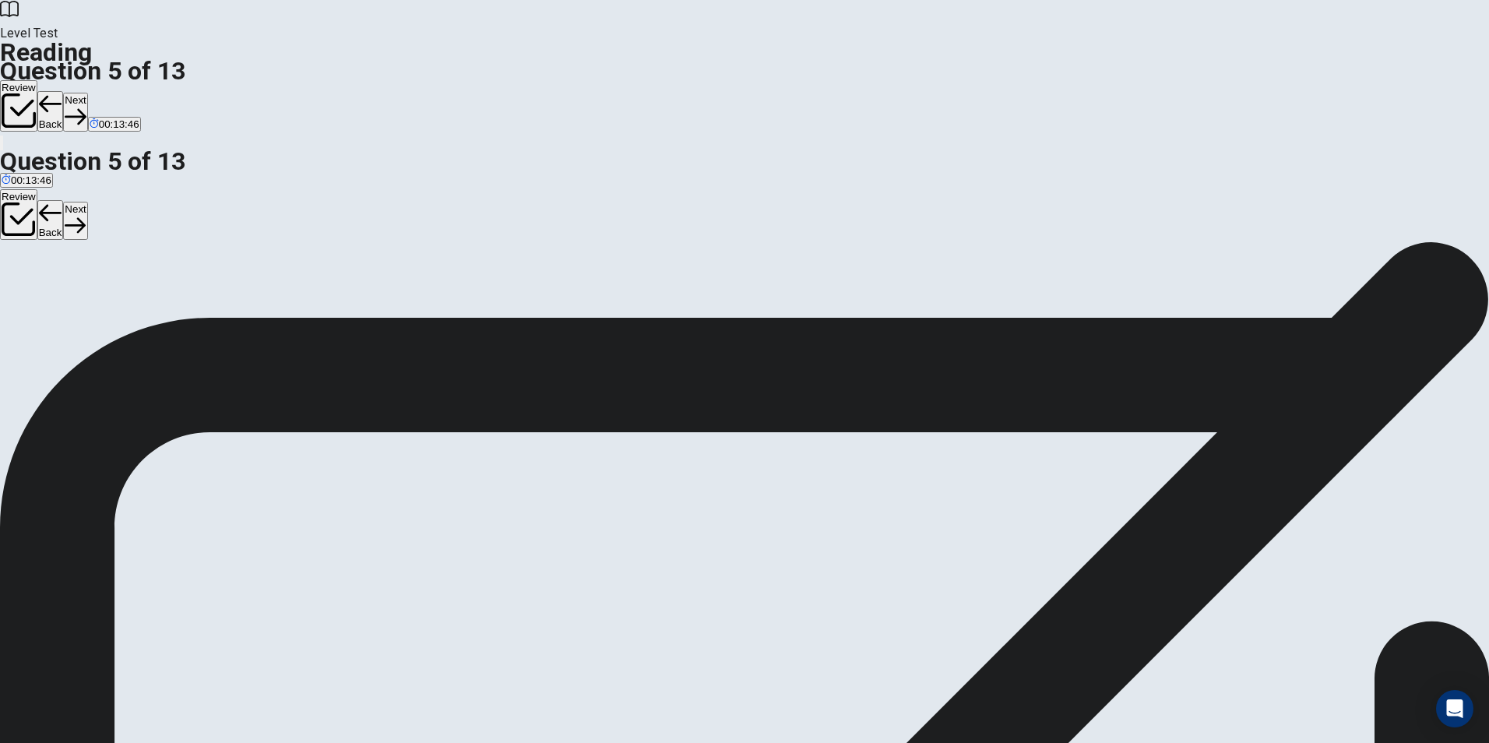
click at [87, 93] on button "Next" at bounding box center [75, 112] width 24 height 38
click at [1005, 80] on div "Review Back Next 00:13:25" at bounding box center [744, 116] width 1489 height 72
click at [87, 93] on button "Next" at bounding box center [75, 112] width 24 height 38
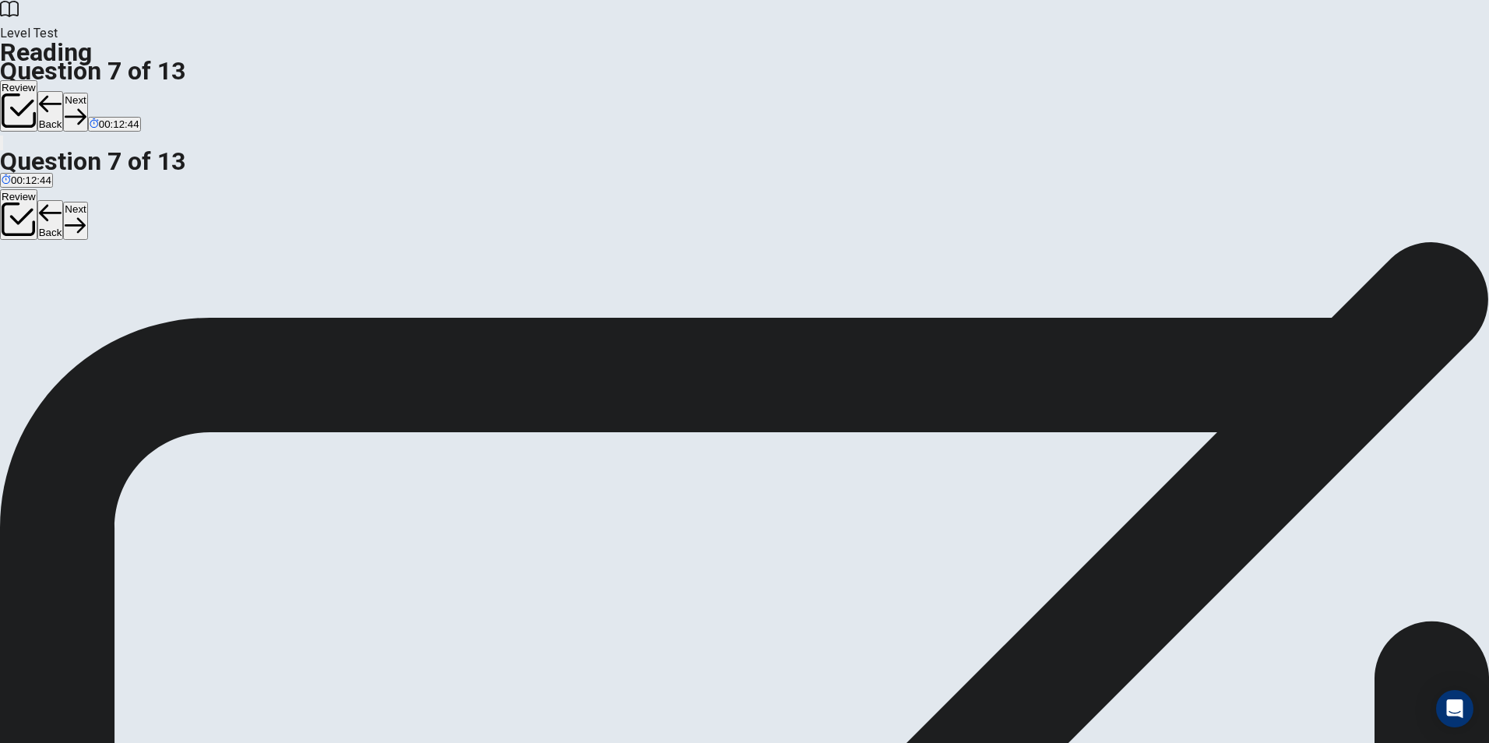
click at [87, 93] on button "Next" at bounding box center [75, 112] width 24 height 38
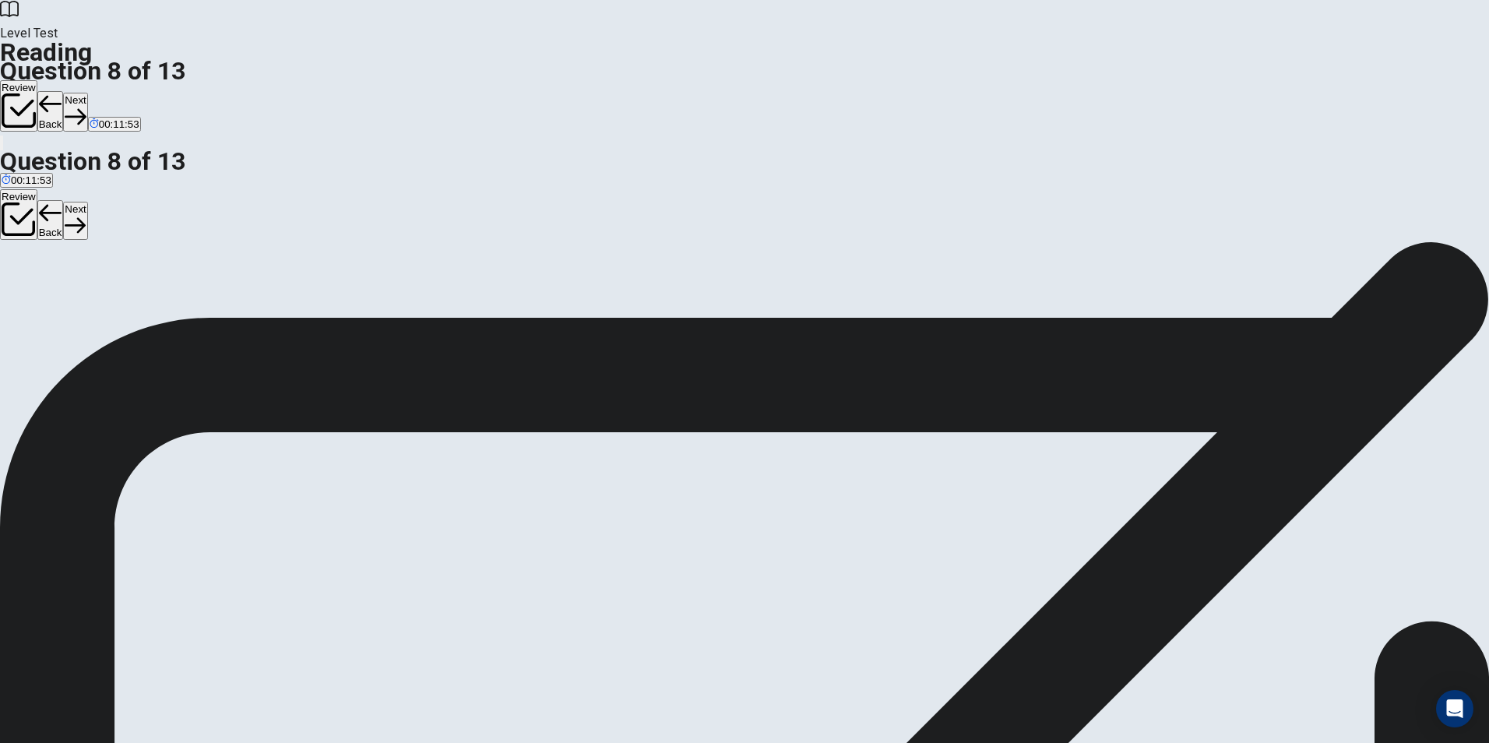
click at [87, 93] on button "Next" at bounding box center [75, 112] width 24 height 38
drag, startPoint x: 995, startPoint y: 42, endPoint x: 1000, endPoint y: 30, distance: 13.3
click at [995, 80] on div "Review Back Next 00:11:11" at bounding box center [744, 116] width 1489 height 72
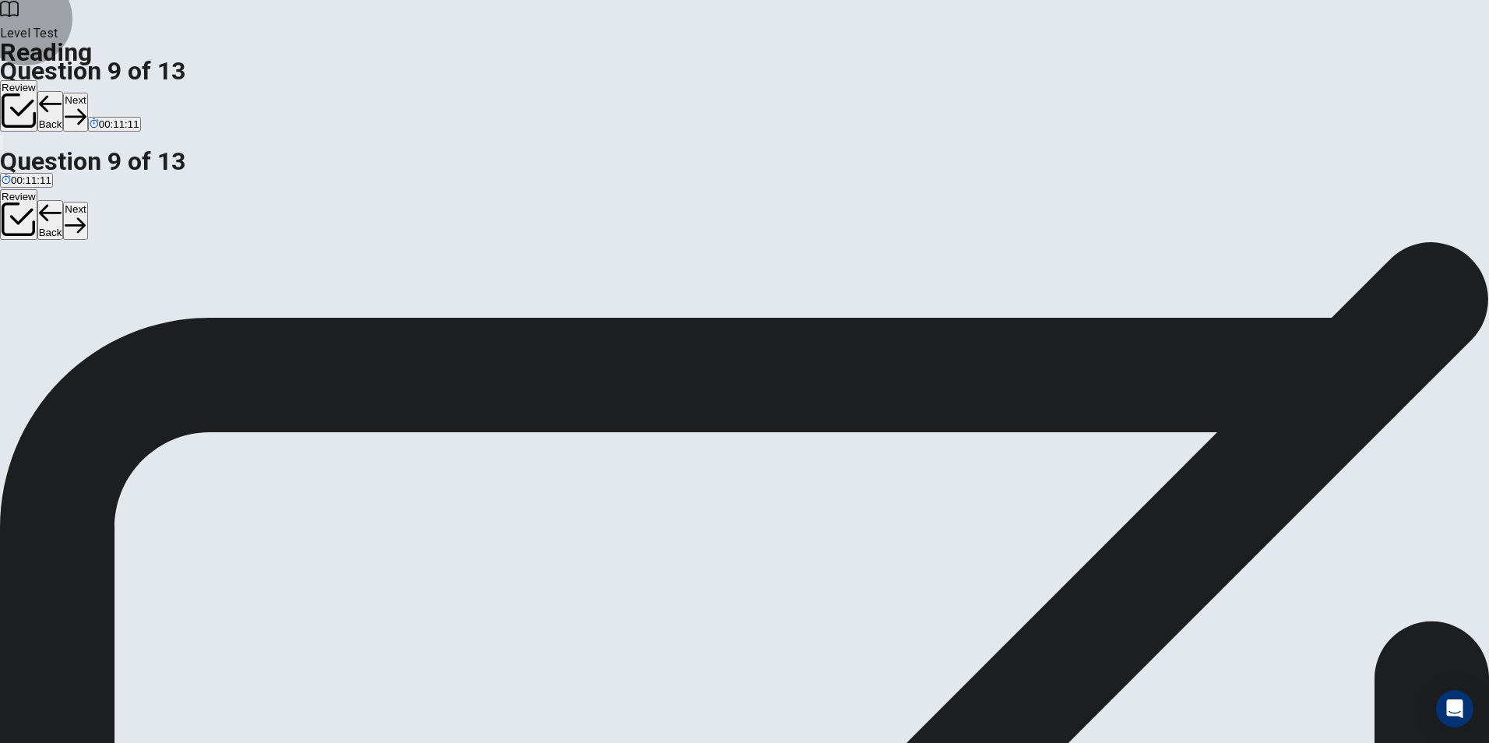
click at [87, 93] on button "Next" at bounding box center [75, 112] width 24 height 38
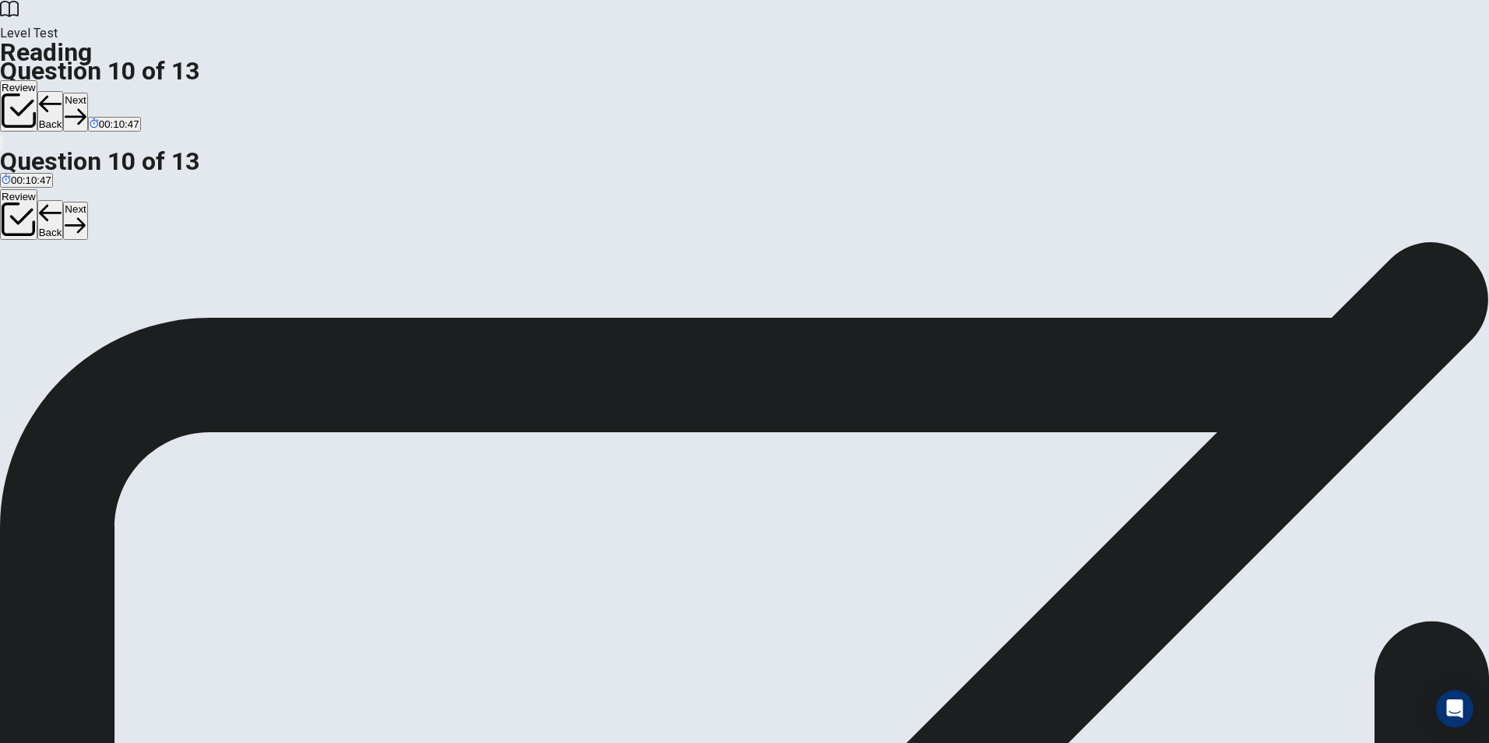
click at [87, 93] on button "Next" at bounding box center [75, 112] width 24 height 38
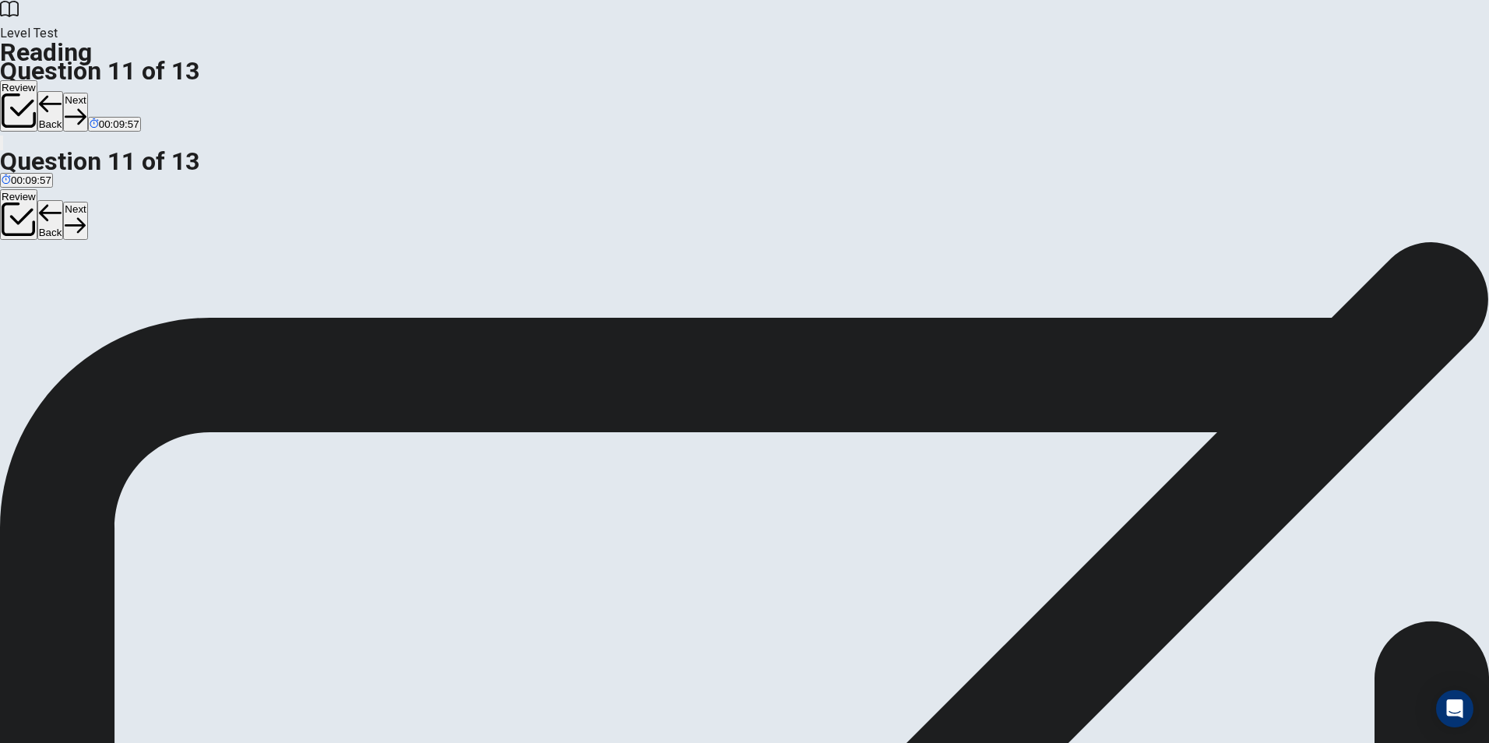
drag, startPoint x: 973, startPoint y: 26, endPoint x: 992, endPoint y: 26, distance: 19.5
click at [984, 80] on div "Review Back Next 00:09:57" at bounding box center [744, 106] width 1489 height 53
click at [87, 93] on button "Next" at bounding box center [75, 112] width 24 height 38
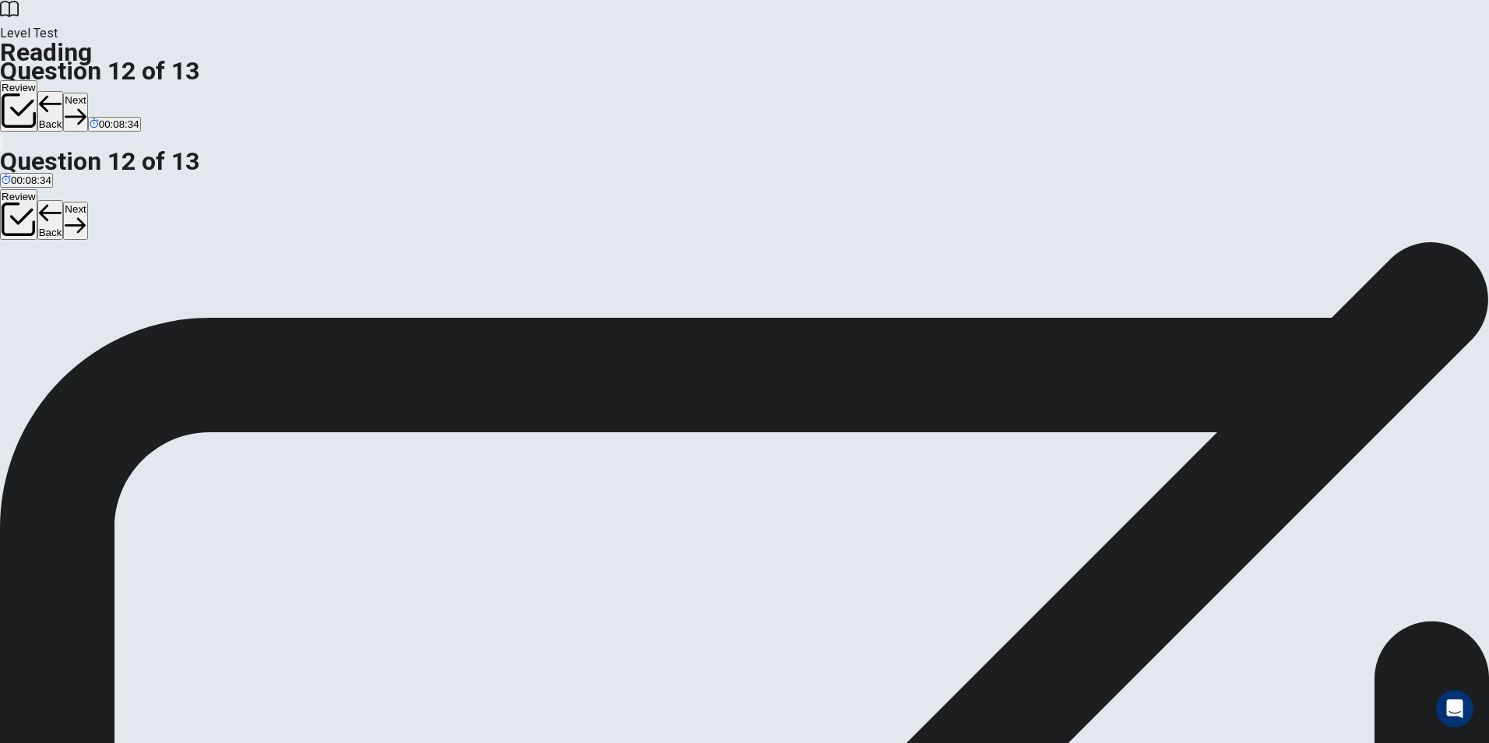
scroll to position [38, 0]
click at [86, 106] on icon "button" at bounding box center [75, 116] width 21 height 21
drag, startPoint x: 378, startPoint y: 394, endPoint x: 390, endPoint y: 392, distance: 12.7
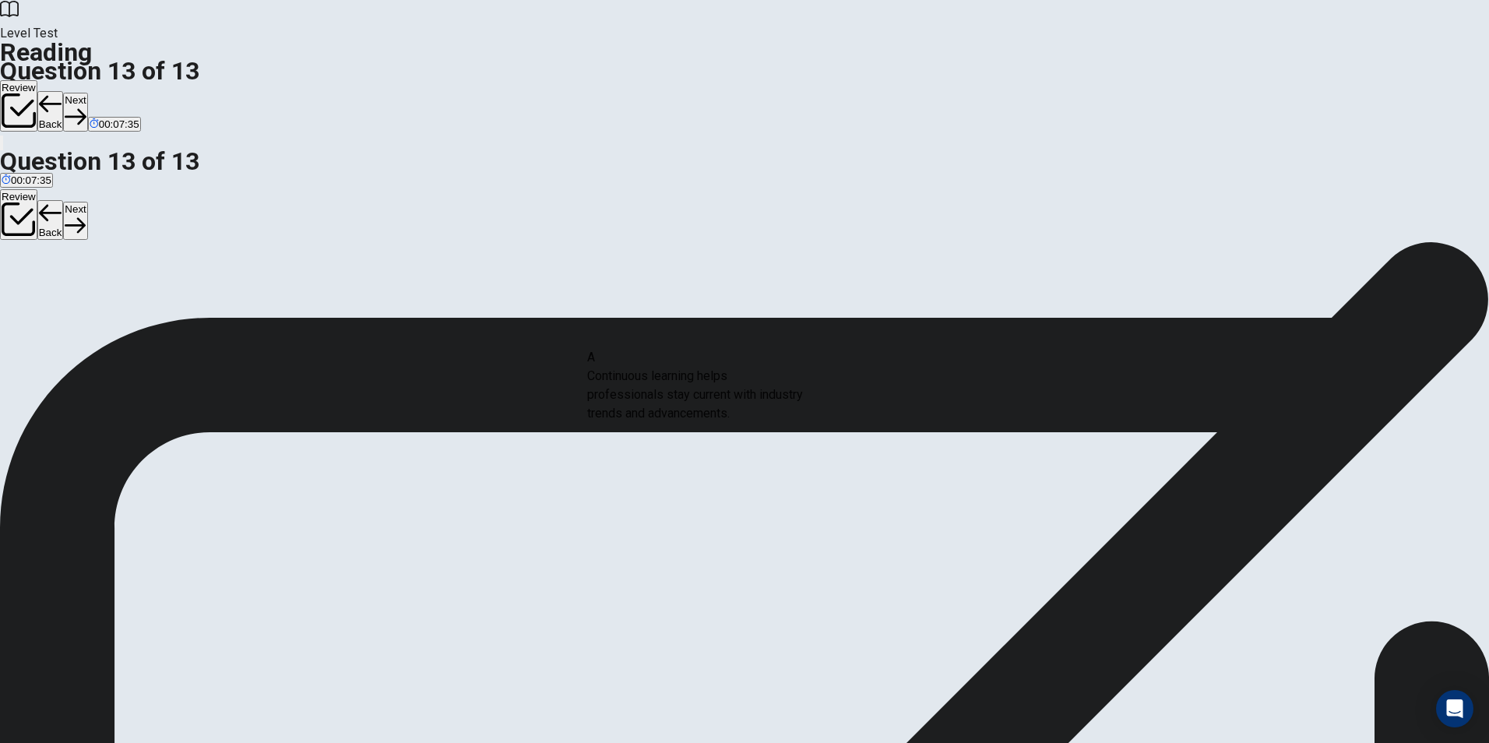
drag, startPoint x: 396, startPoint y: 431, endPoint x: 689, endPoint y: 427, distance: 292.8
drag, startPoint x: 418, startPoint y: 413, endPoint x: 742, endPoint y: 476, distance: 329.9
drag, startPoint x: 385, startPoint y: 554, endPoint x: 716, endPoint y: 515, distance: 334.1
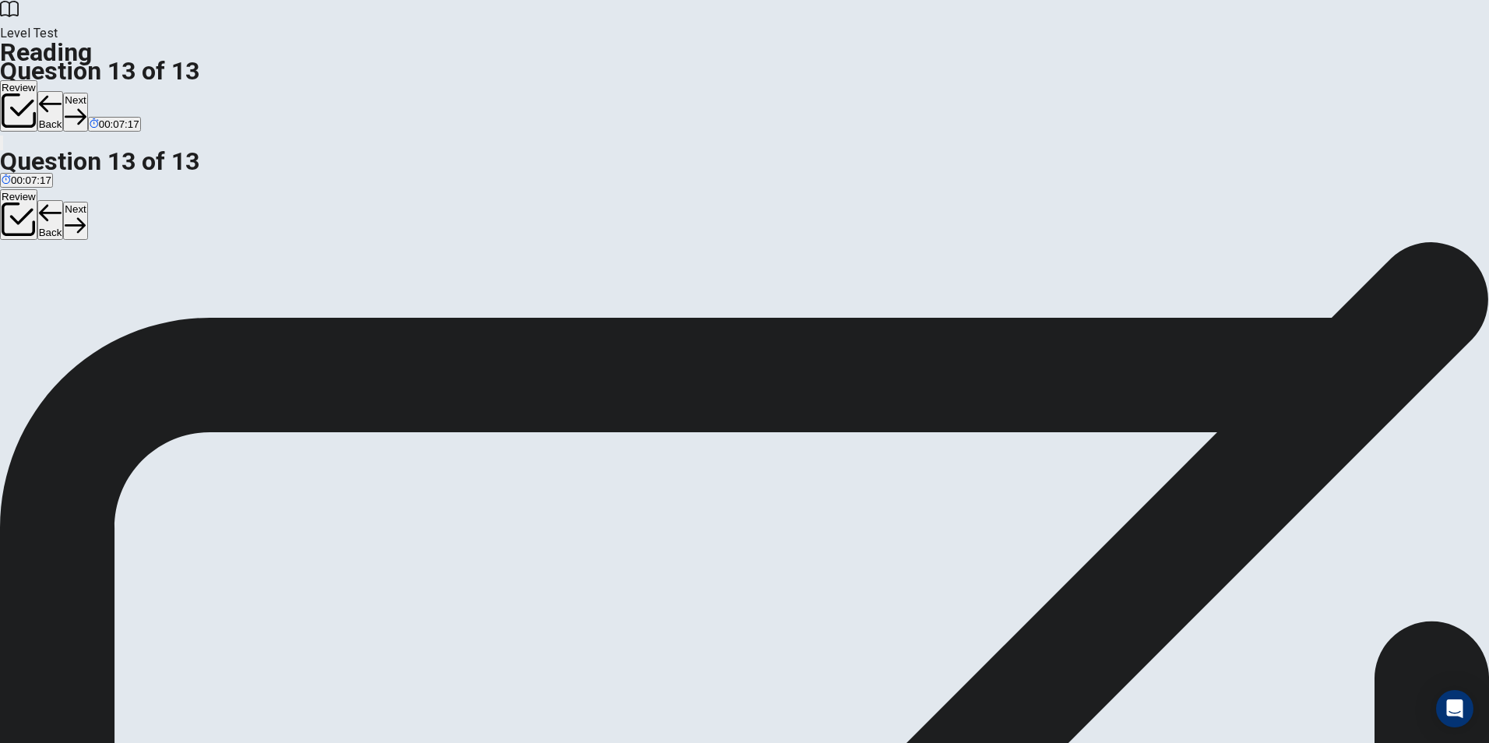
scroll to position [9, 0]
click at [87, 93] on button "Next" at bounding box center [75, 112] width 24 height 38
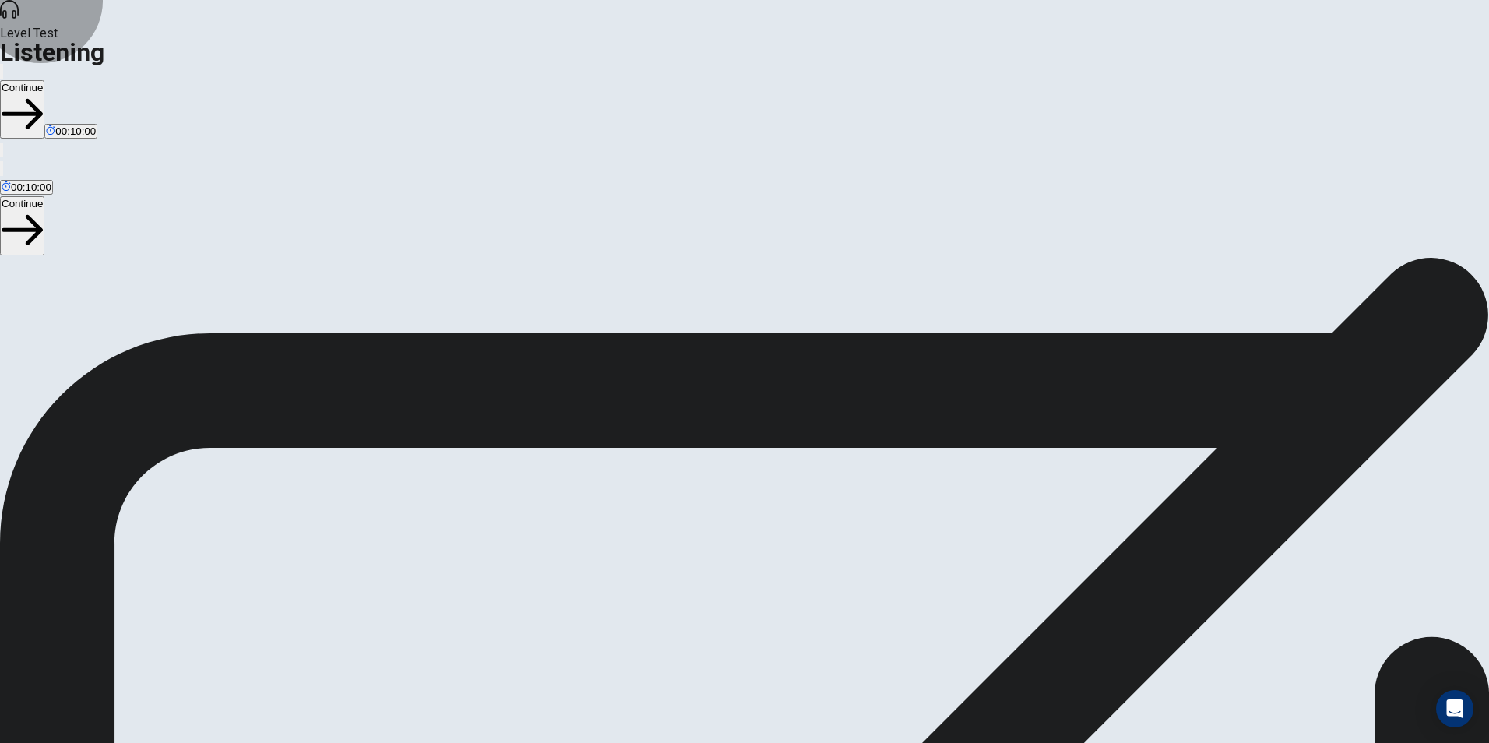
click at [44, 80] on button "Continue" at bounding box center [22, 109] width 44 height 58
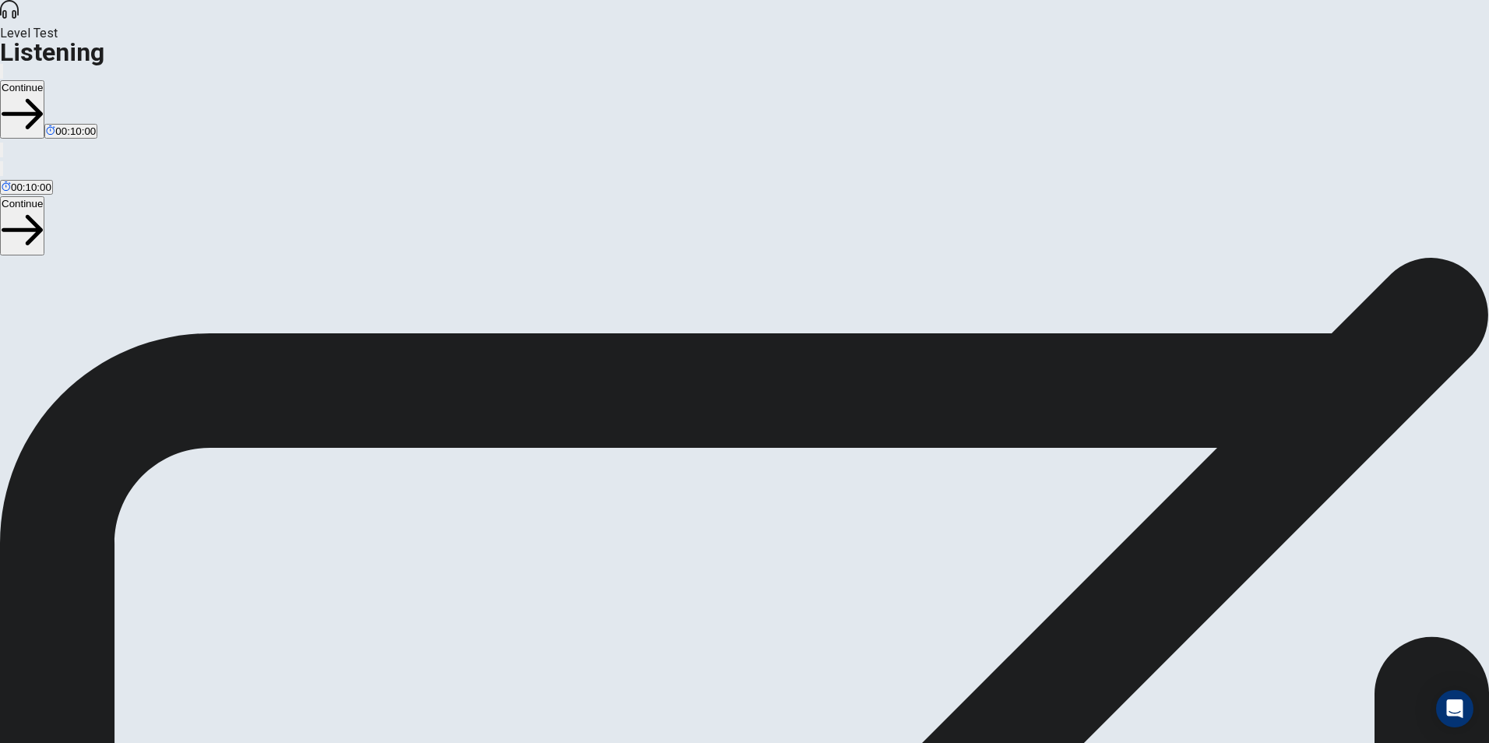
click at [44, 80] on button "Continue" at bounding box center [22, 109] width 44 height 58
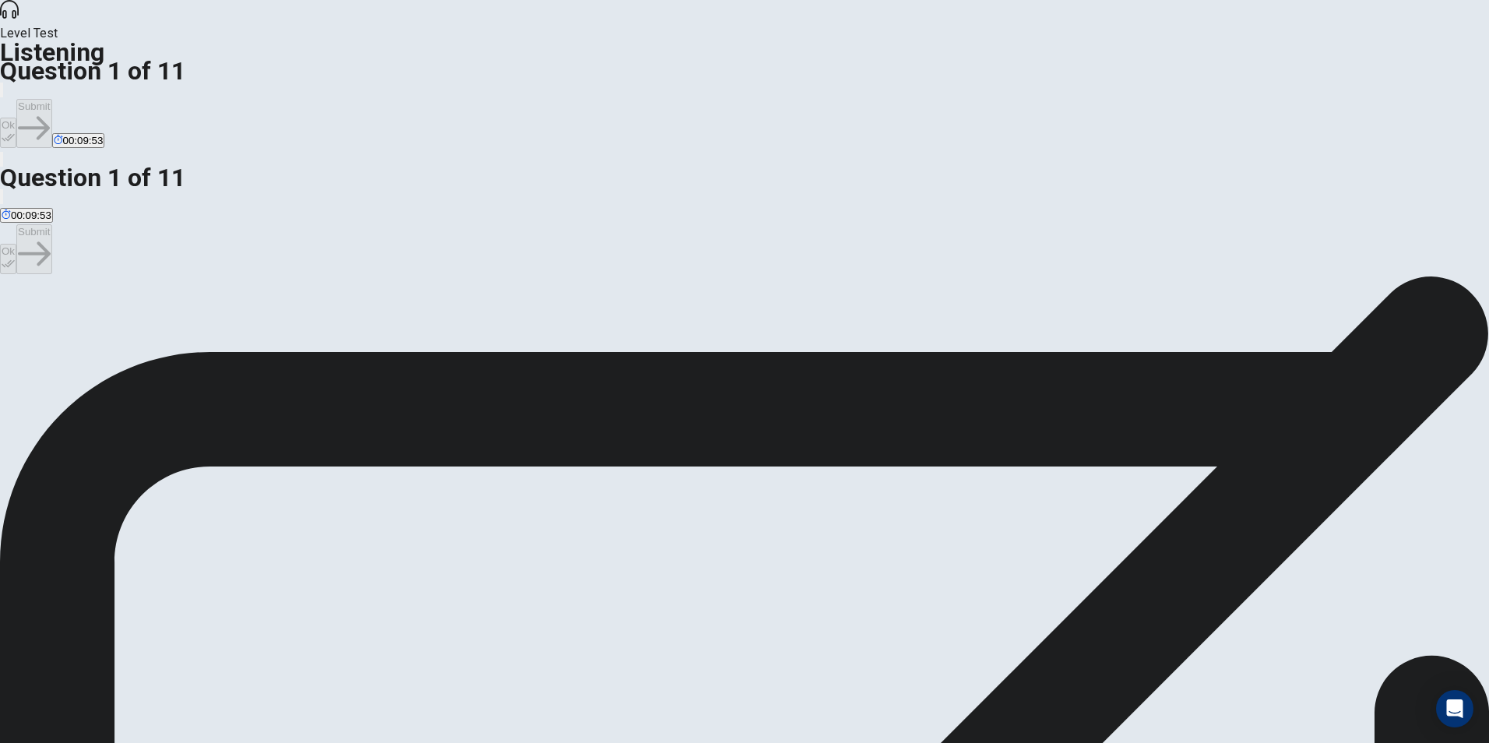
click at [15, 134] on icon "button" at bounding box center [8, 138] width 13 height 8
click at [51, 99] on button "Submit" at bounding box center [33, 123] width 35 height 49
click at [15, 131] on icon "button" at bounding box center [8, 137] width 13 height 13
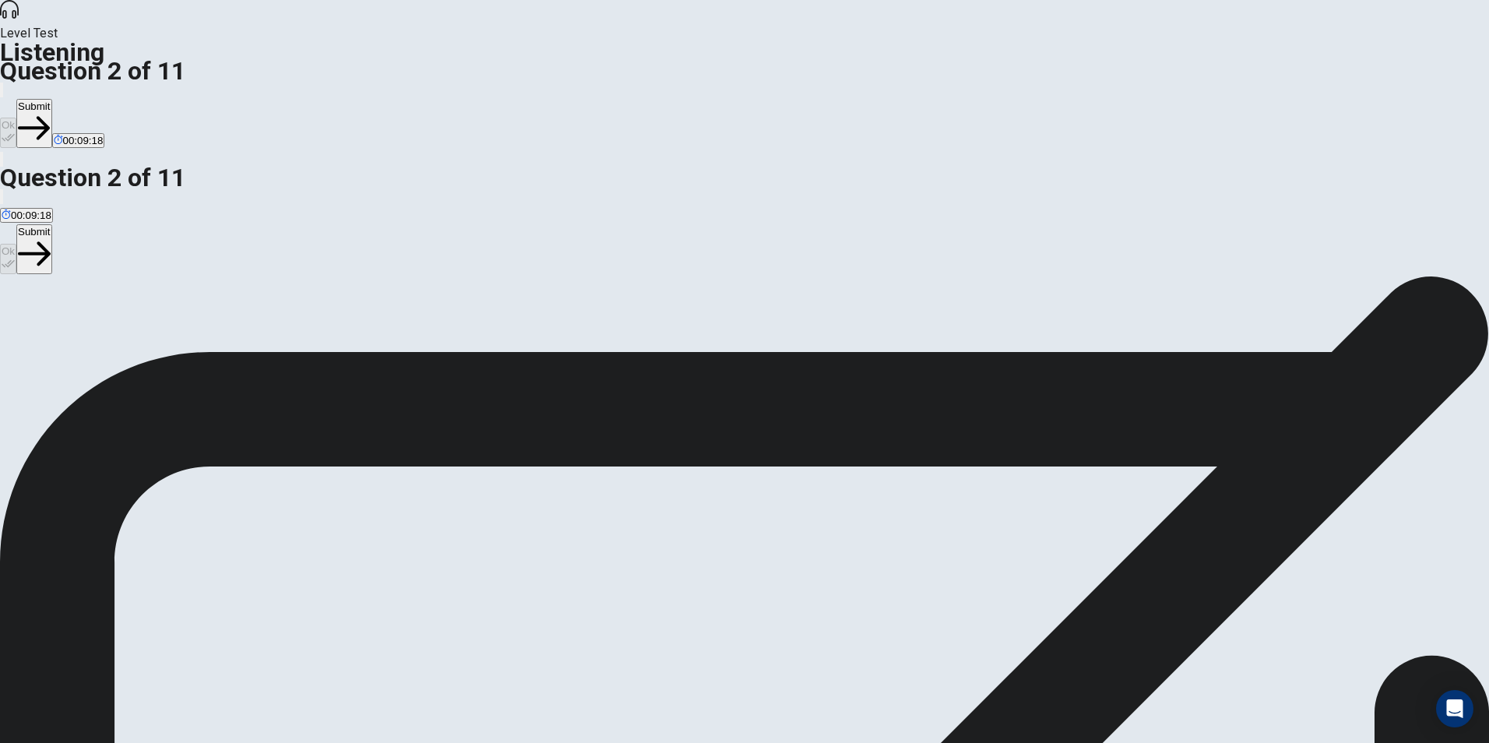
click at [51, 99] on button "Submit" at bounding box center [33, 123] width 35 height 49
click at [16, 118] on button "Ok" at bounding box center [8, 133] width 16 height 30
click at [51, 99] on button "Submit" at bounding box center [33, 123] width 35 height 49
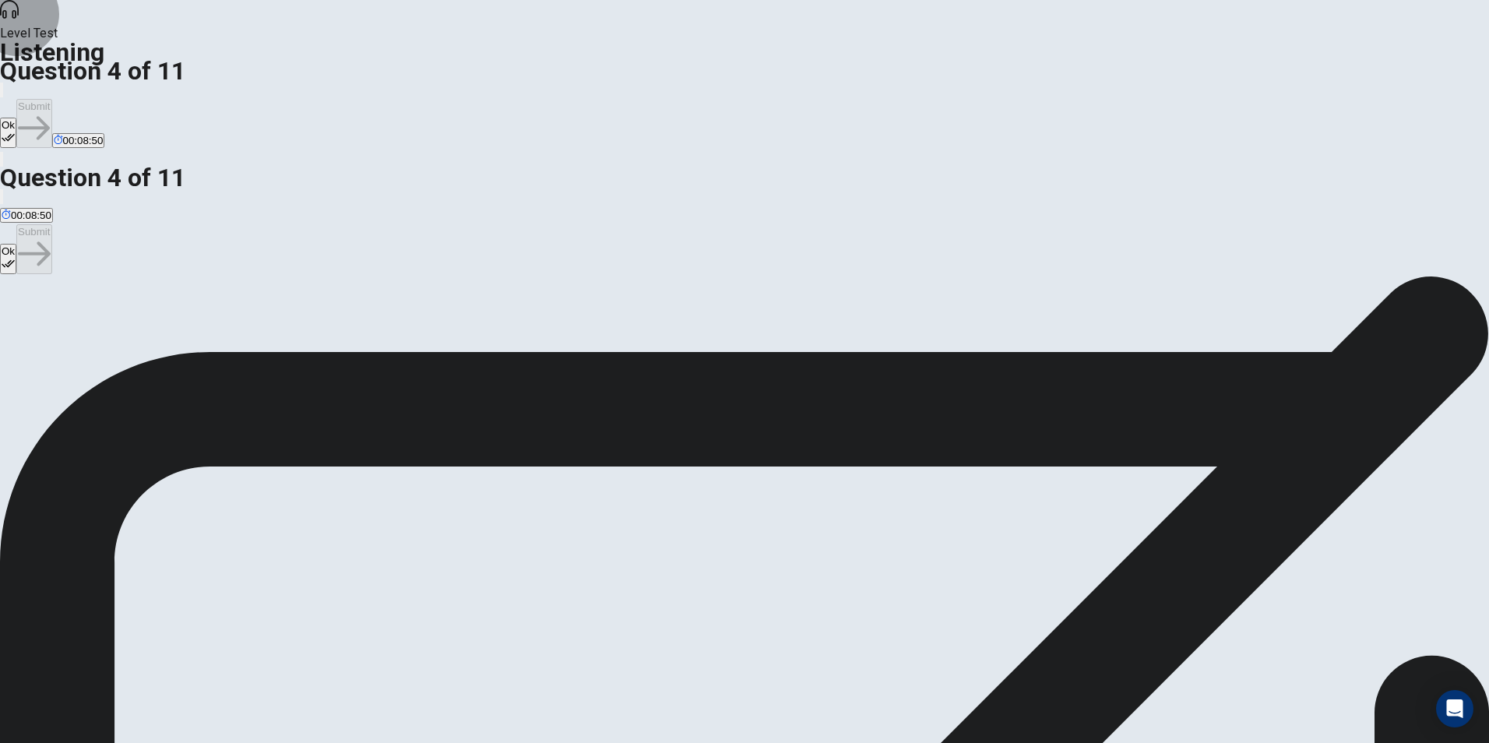
click at [16, 118] on button "Ok" at bounding box center [8, 133] width 16 height 30
click at [51, 99] on button "Submit" at bounding box center [33, 123] width 35 height 49
click at [16, 118] on button "Ok" at bounding box center [8, 133] width 16 height 30
click at [51, 99] on button "Submit" at bounding box center [33, 123] width 35 height 49
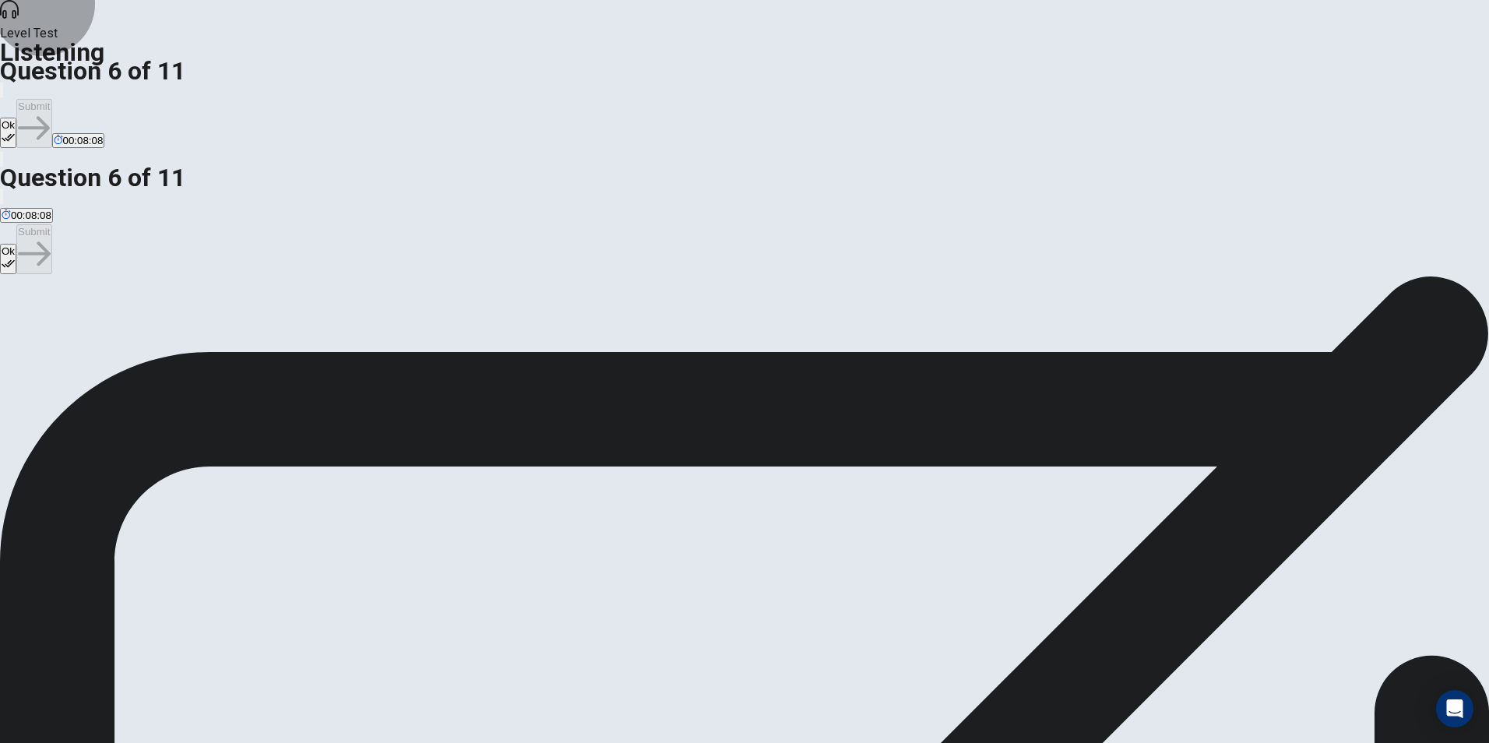
click at [16, 118] on button "Ok" at bounding box center [8, 133] width 16 height 30
click at [51, 99] on button "Submit" at bounding box center [33, 123] width 35 height 49
drag, startPoint x: 900, startPoint y: 8, endPoint x: 914, endPoint y: 12, distance: 14.8
click at [907, 9] on div "Level Test Listening Question 7 of 11 Ok Submit 00:07:51" at bounding box center [744, 84] width 1489 height 168
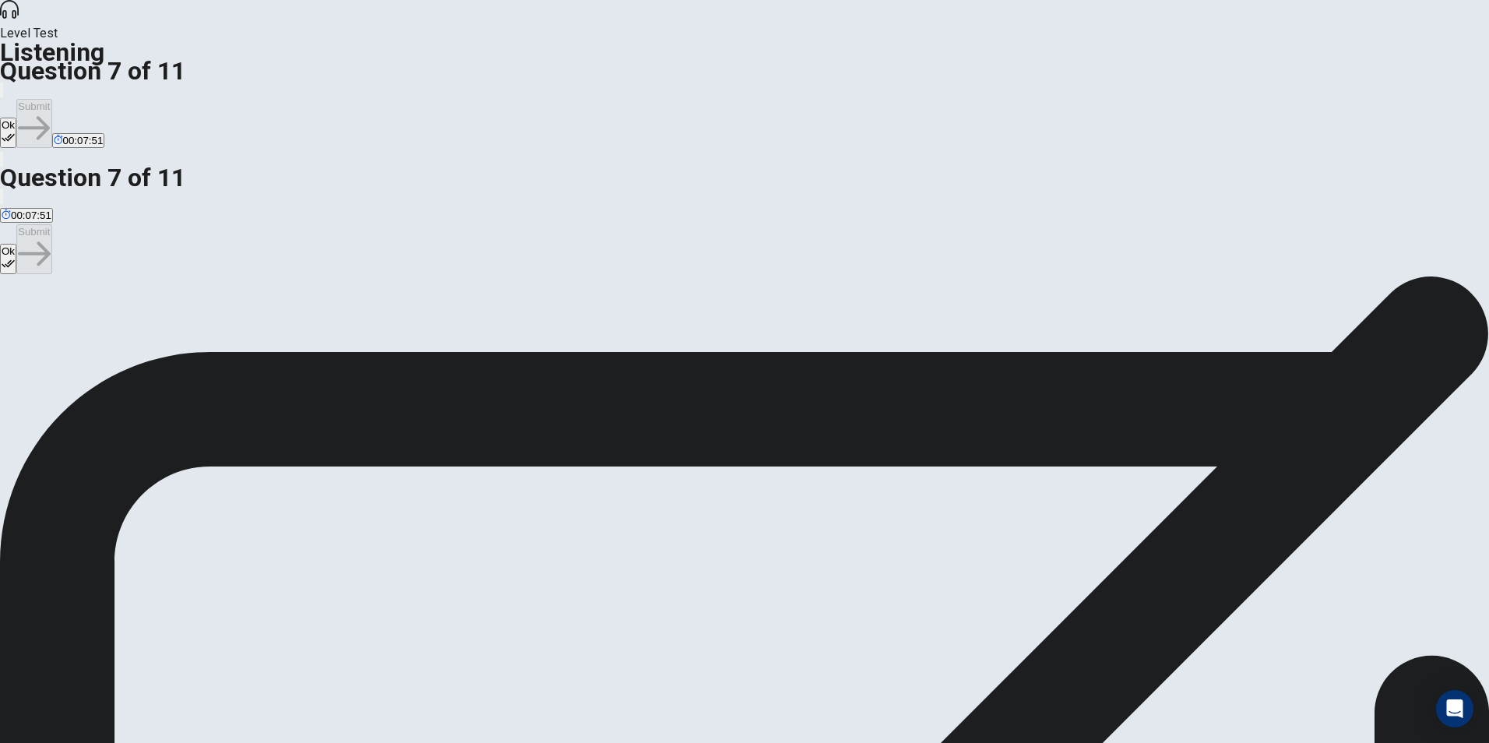
click at [16, 118] on button "Ok" at bounding box center [8, 133] width 16 height 30
click at [51, 99] on button "Submit" at bounding box center [33, 123] width 35 height 49
click at [15, 131] on icon "button" at bounding box center [8, 137] width 13 height 13
click at [51, 99] on button "Submit" at bounding box center [33, 123] width 35 height 49
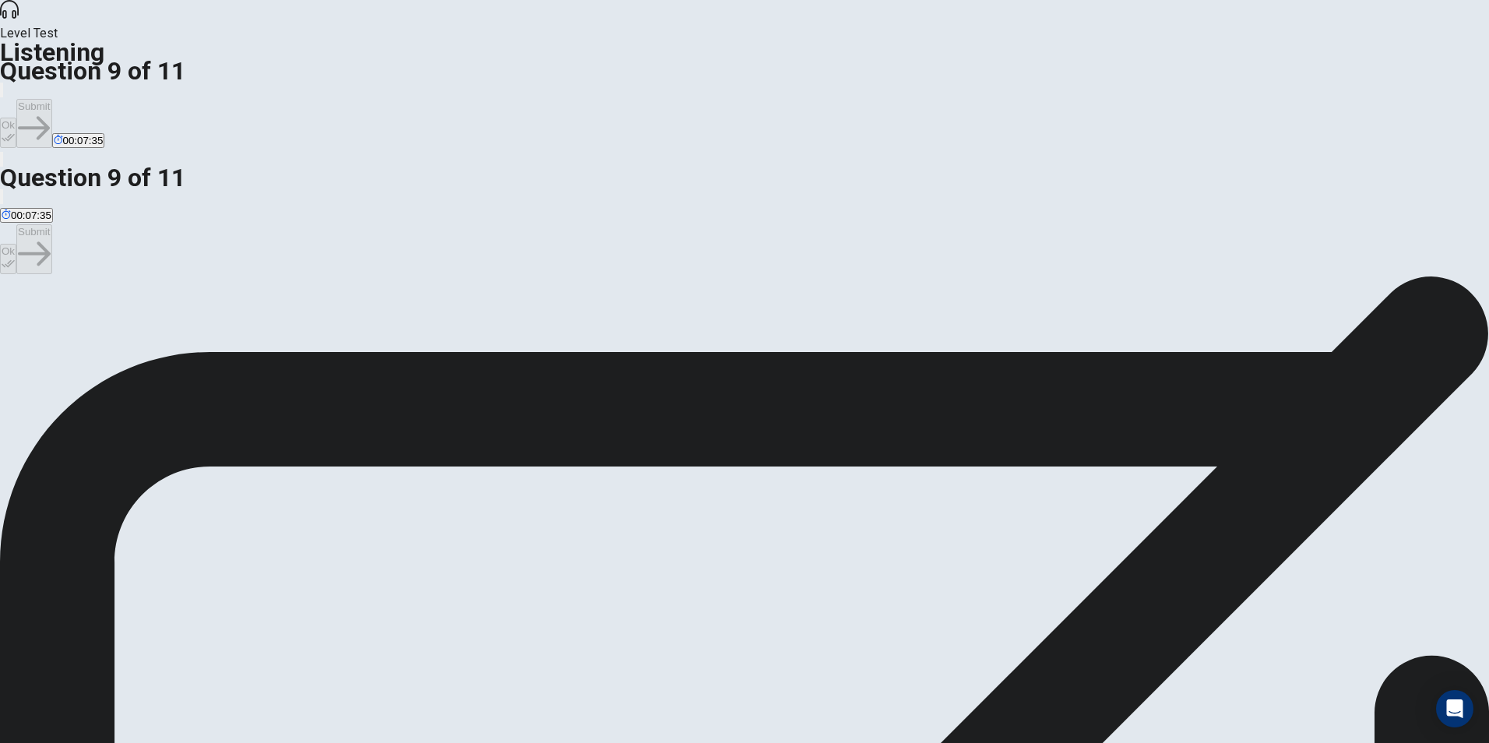
click at [16, 118] on button "Ok" at bounding box center [8, 133] width 16 height 30
click at [51, 99] on button "Submit" at bounding box center [33, 123] width 35 height 49
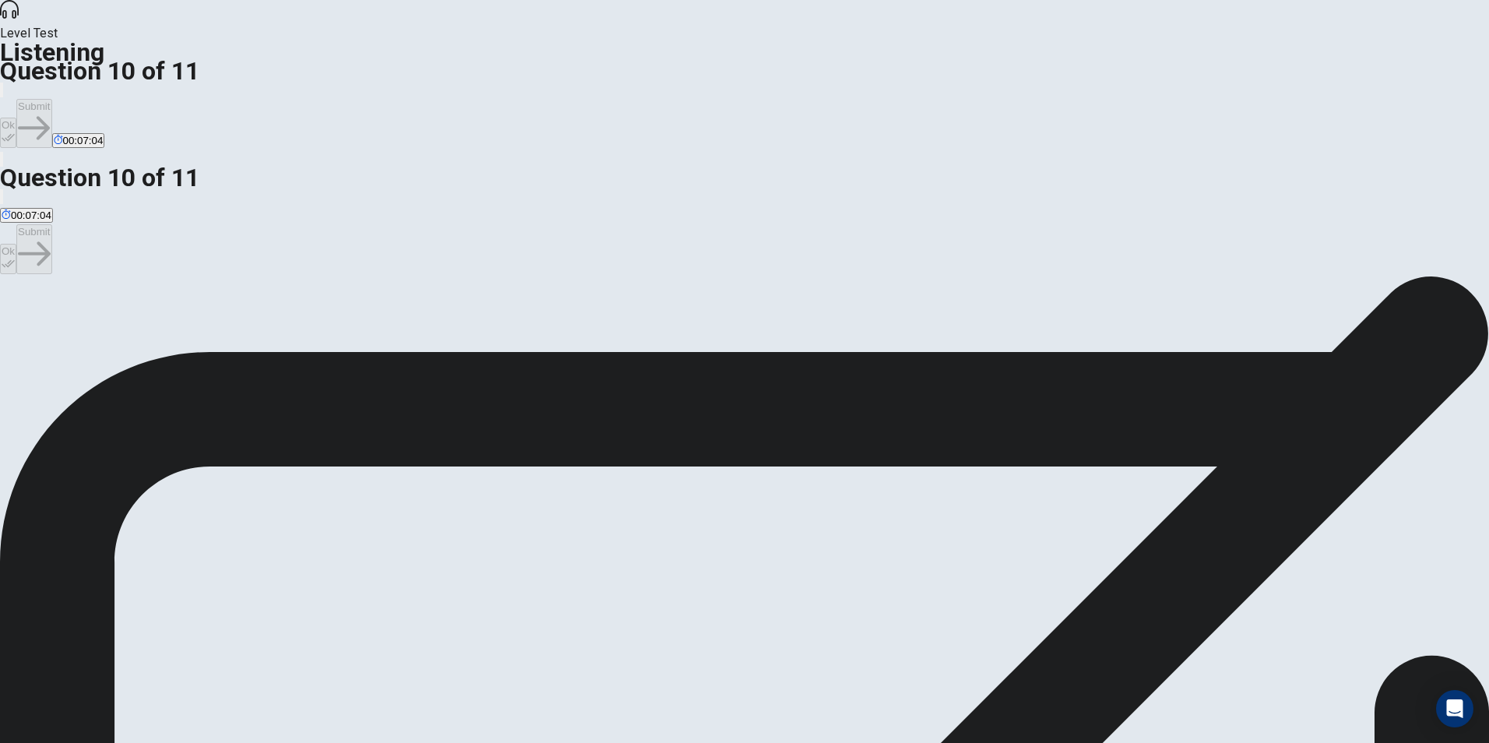
drag, startPoint x: 908, startPoint y: 7, endPoint x: 917, endPoint y: 24, distance: 19.2
click at [908, 8] on div "Level Test Listening Question 10 of 11 Ok Submit 00:07:03" at bounding box center [744, 84] width 1489 height 168
click at [16, 118] on button "Ok" at bounding box center [8, 133] width 16 height 30
click at [51, 99] on button "Submit" at bounding box center [33, 123] width 35 height 49
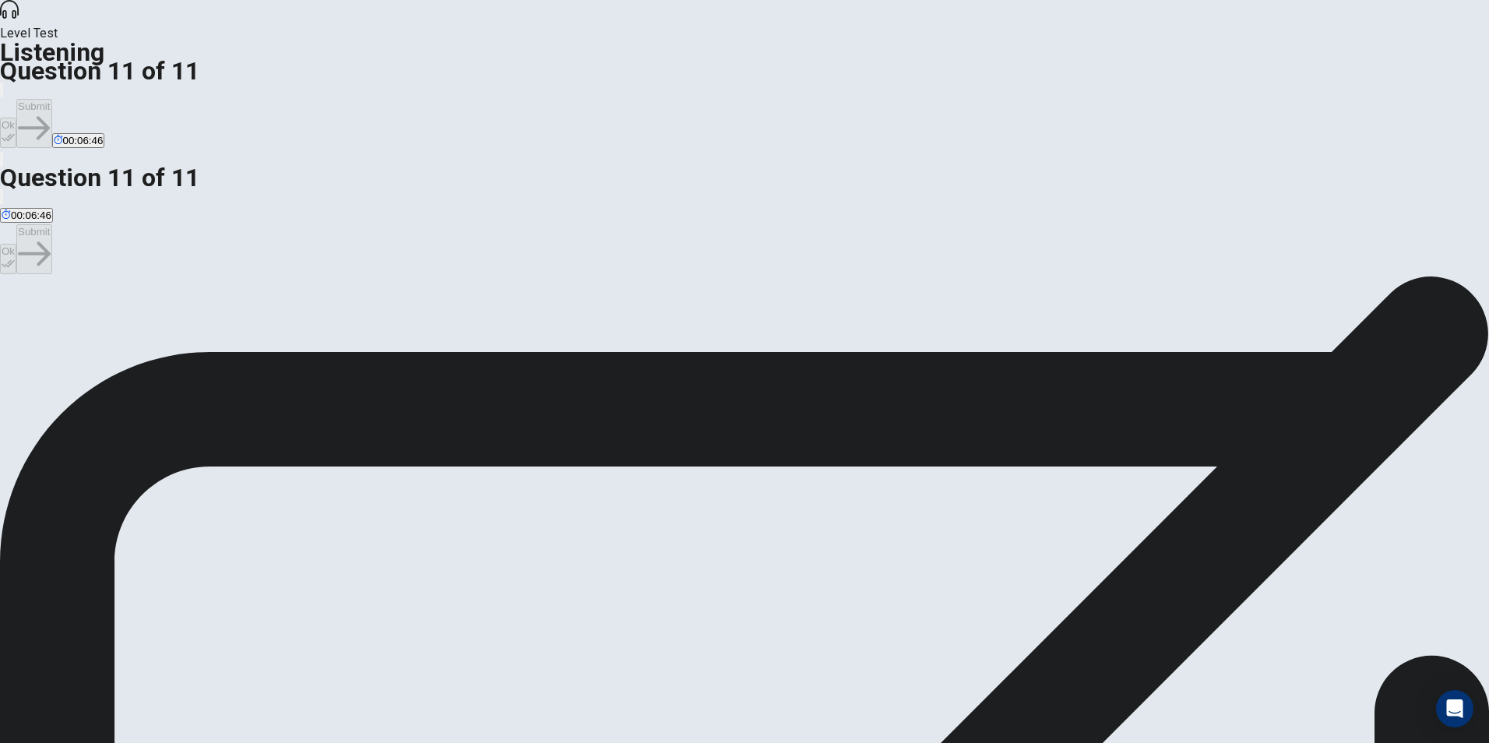
click at [16, 118] on button "Ok" at bounding box center [8, 133] width 16 height 30
click at [51, 99] on button "Submit" at bounding box center [33, 123] width 35 height 49
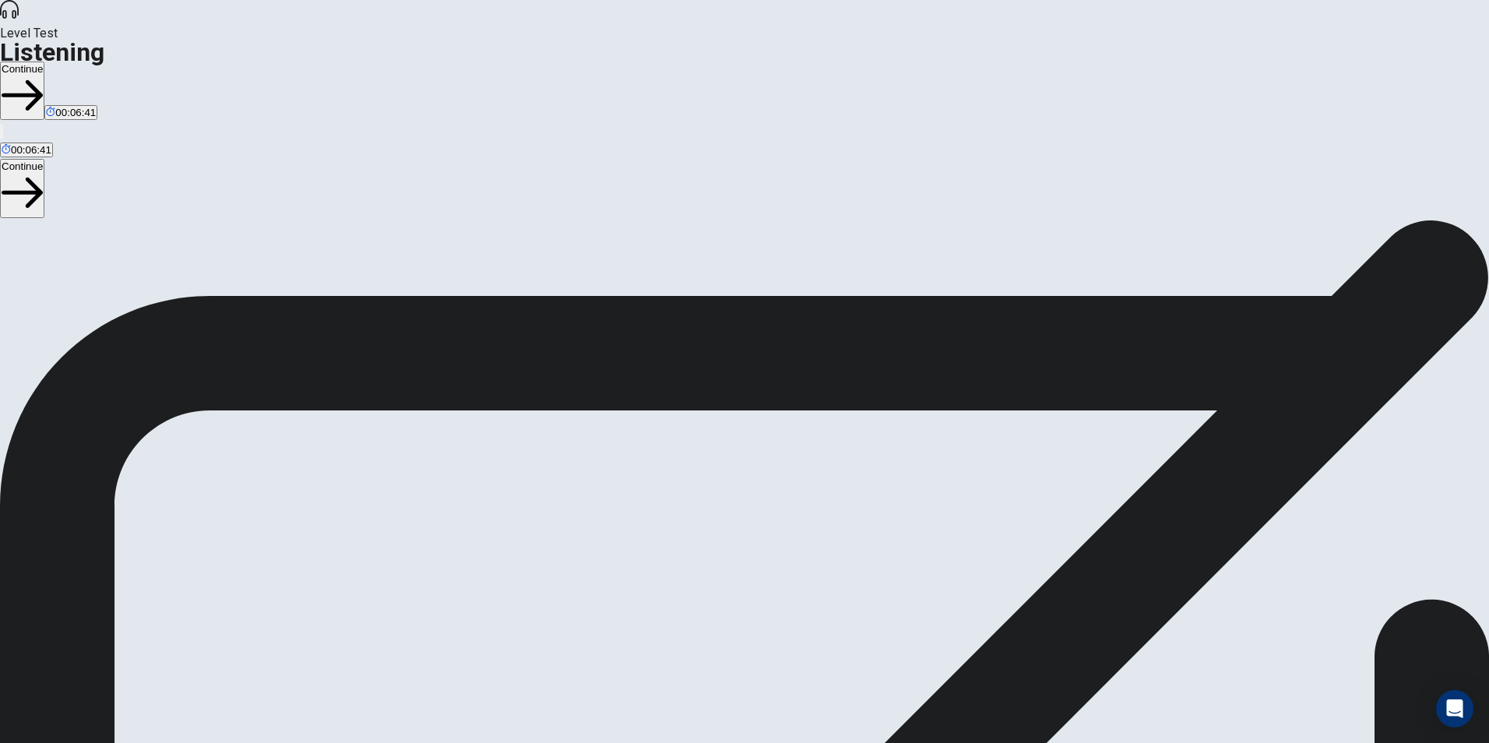
click at [44, 62] on button "Continue" at bounding box center [22, 91] width 44 height 58
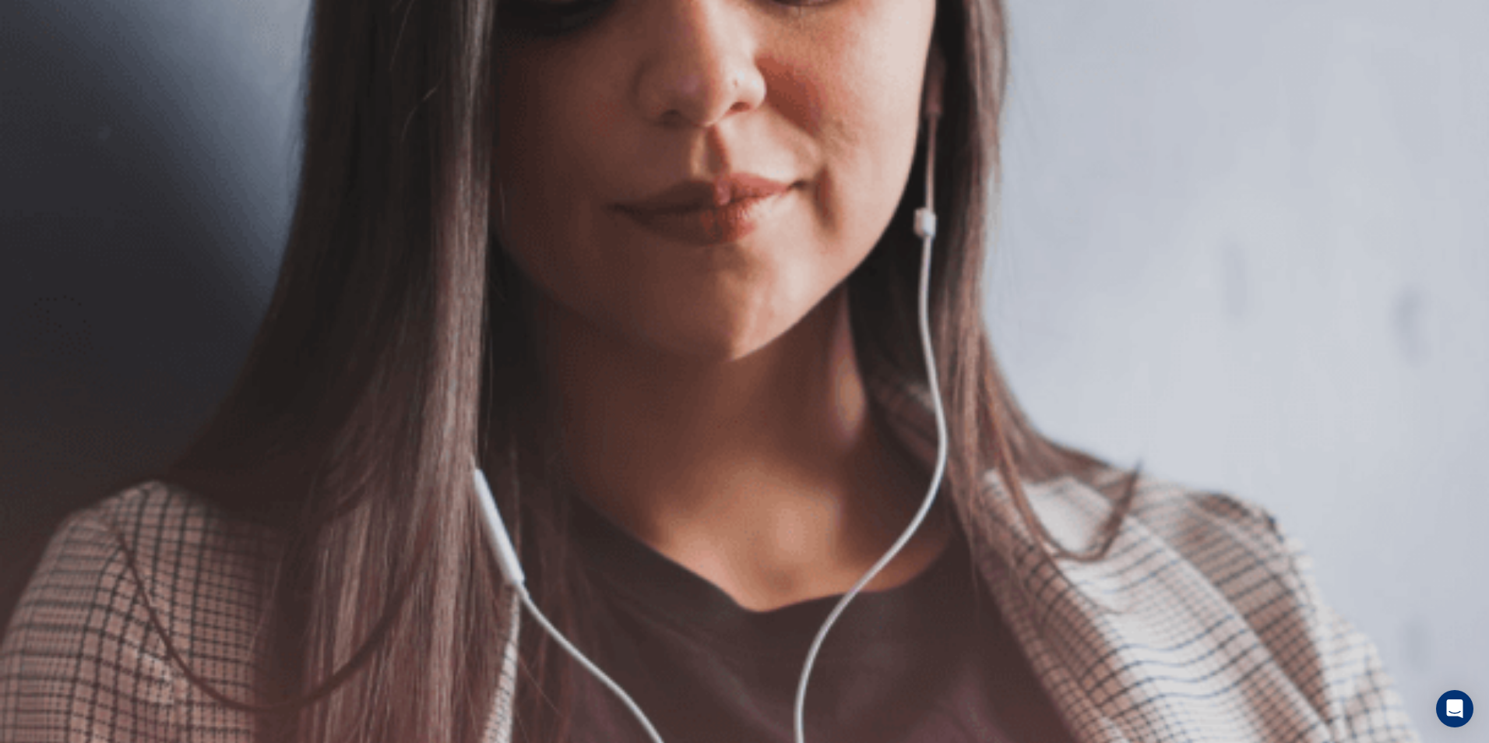
scroll to position [78, 0]
click at [44, 80] on button "Continue" at bounding box center [22, 109] width 44 height 58
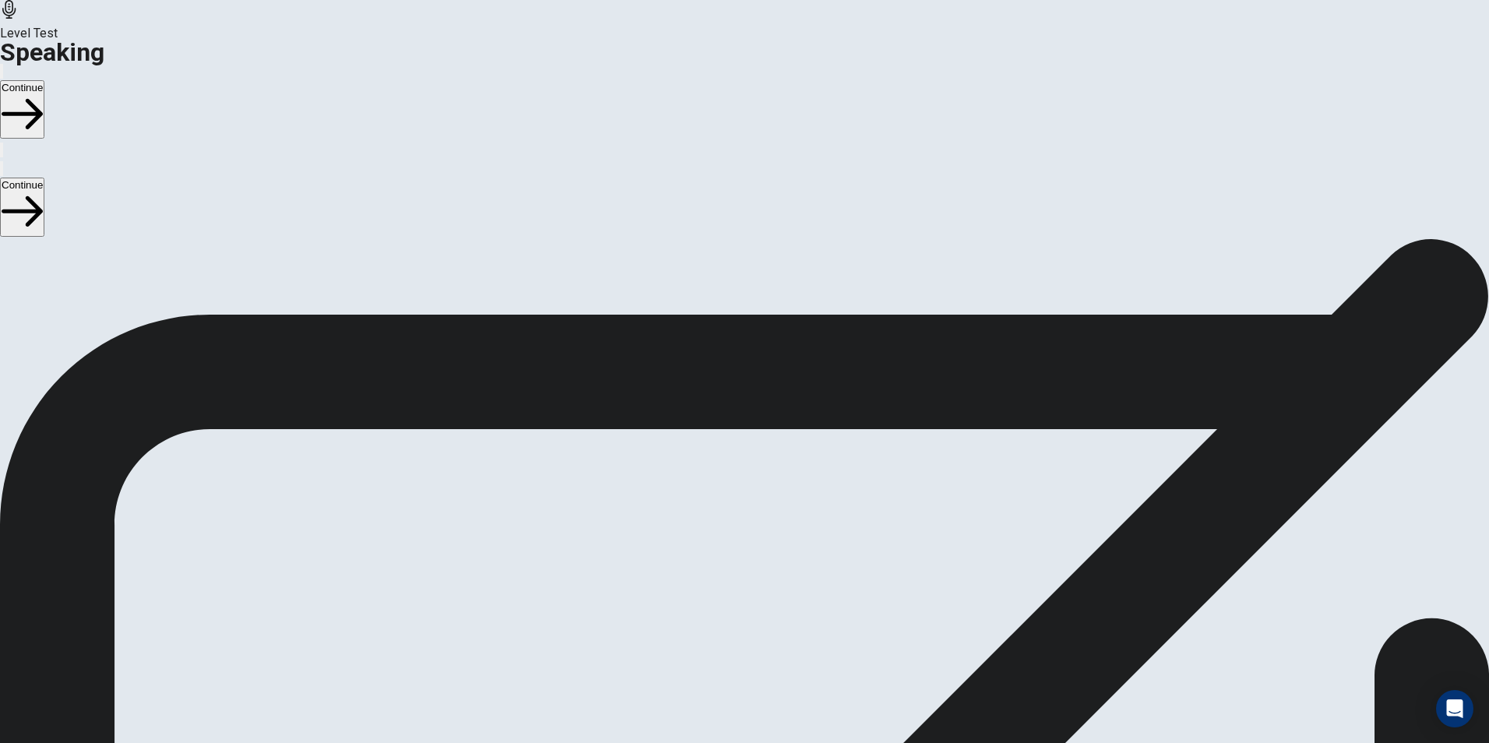
click at [44, 80] on button "Continue" at bounding box center [22, 109] width 44 height 58
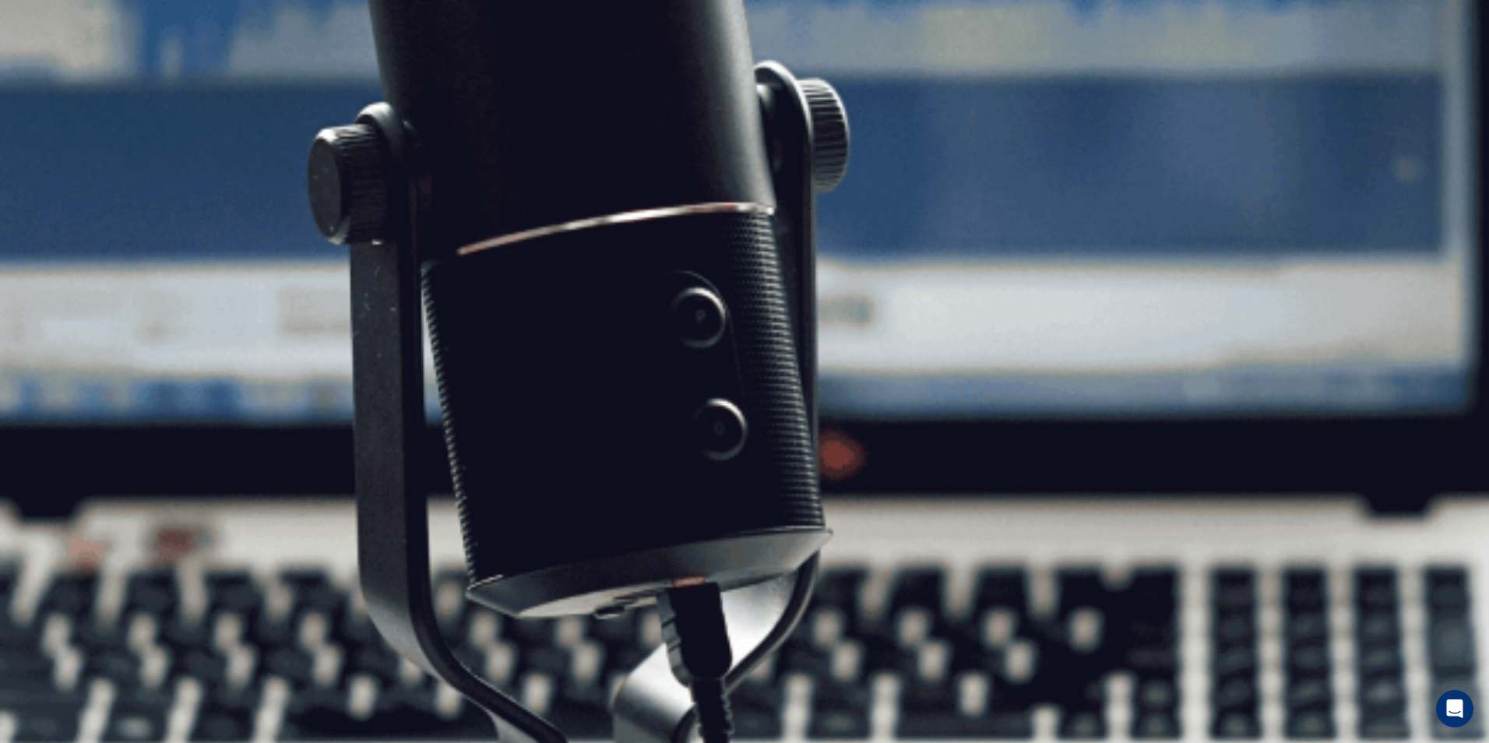
click at [44, 80] on button "Continue" at bounding box center [22, 109] width 44 height 58
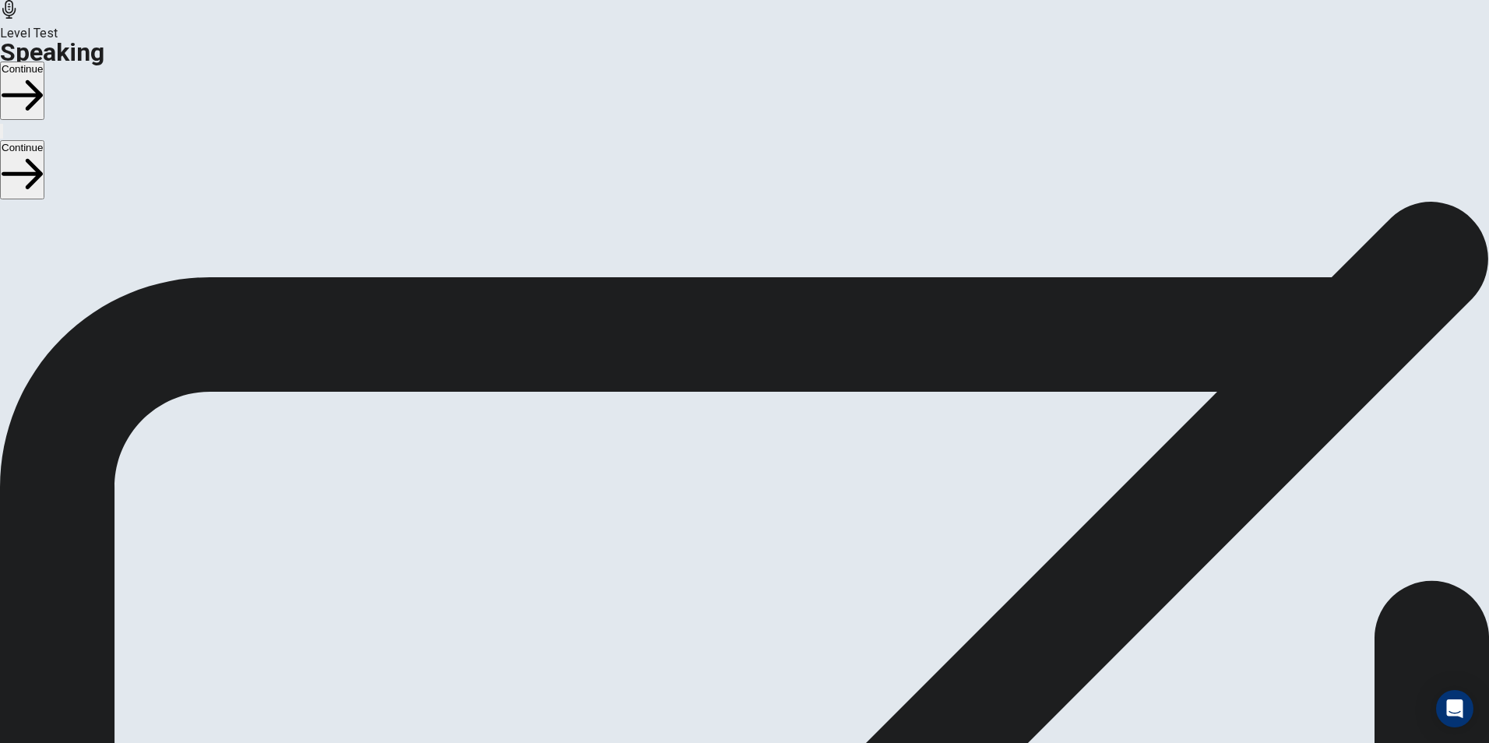
click at [44, 62] on button "Continue" at bounding box center [22, 91] width 44 height 58
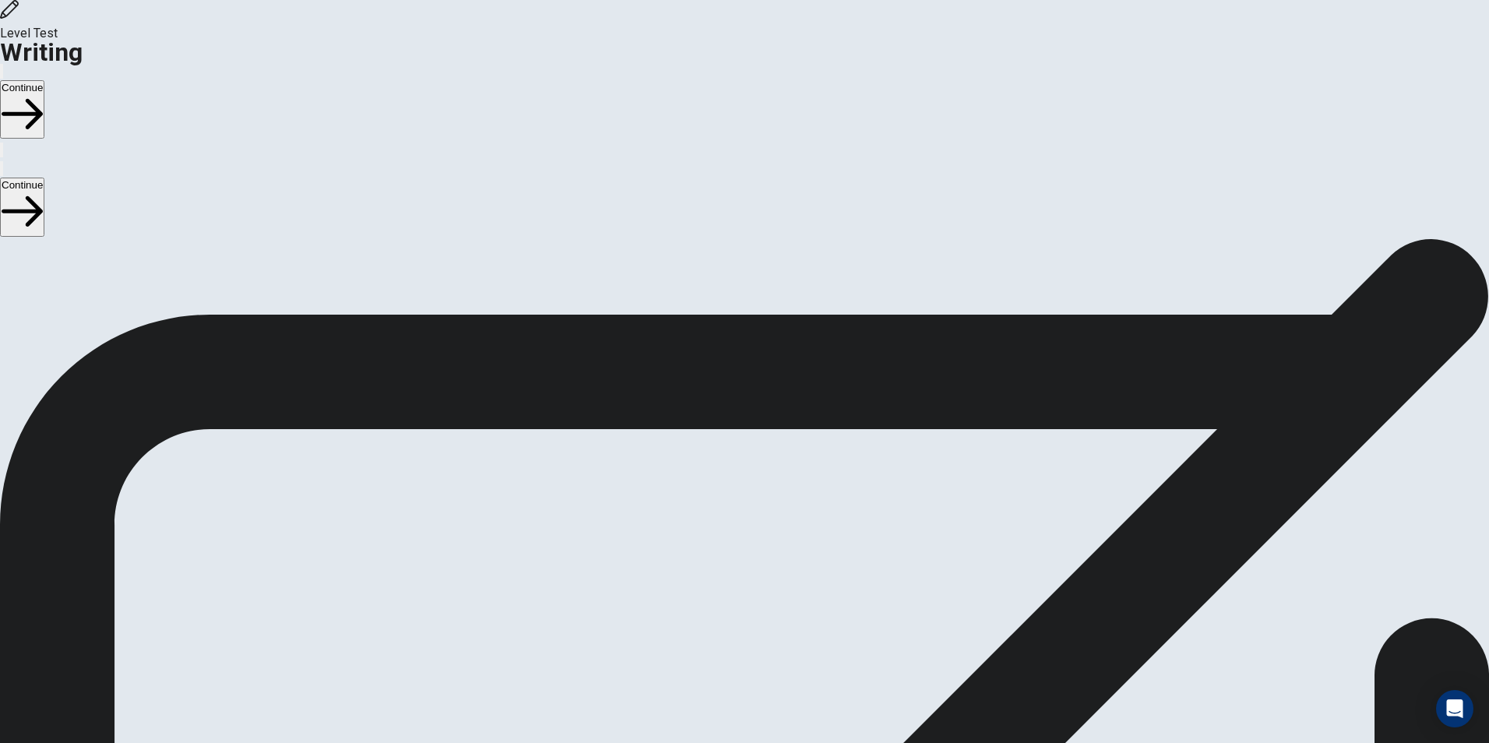
click at [44, 80] on button "Continue" at bounding box center [22, 109] width 44 height 58
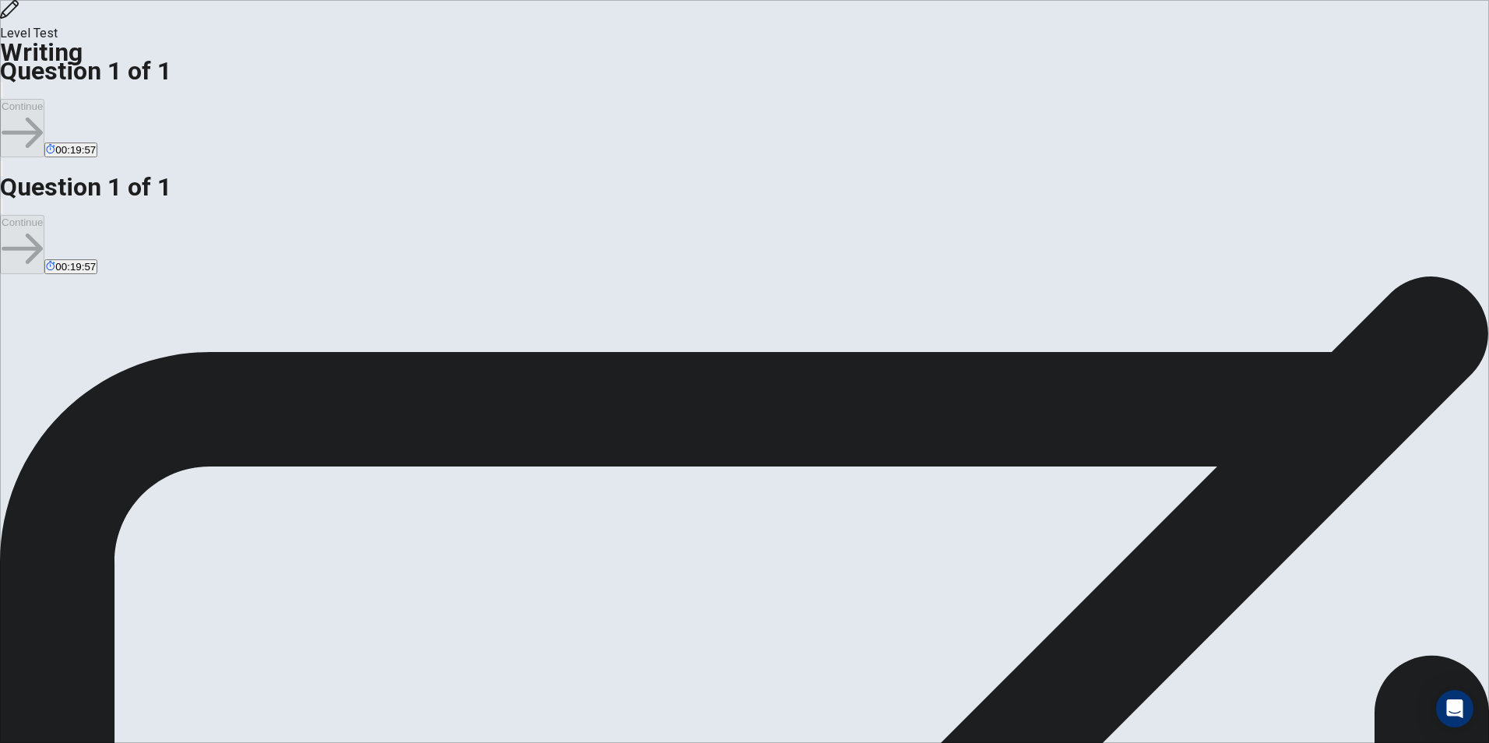
type textarea "**********"
click at [44, 99] on button "Continue" at bounding box center [22, 128] width 44 height 58
